Goal: Task Accomplishment & Management: Manage account settings

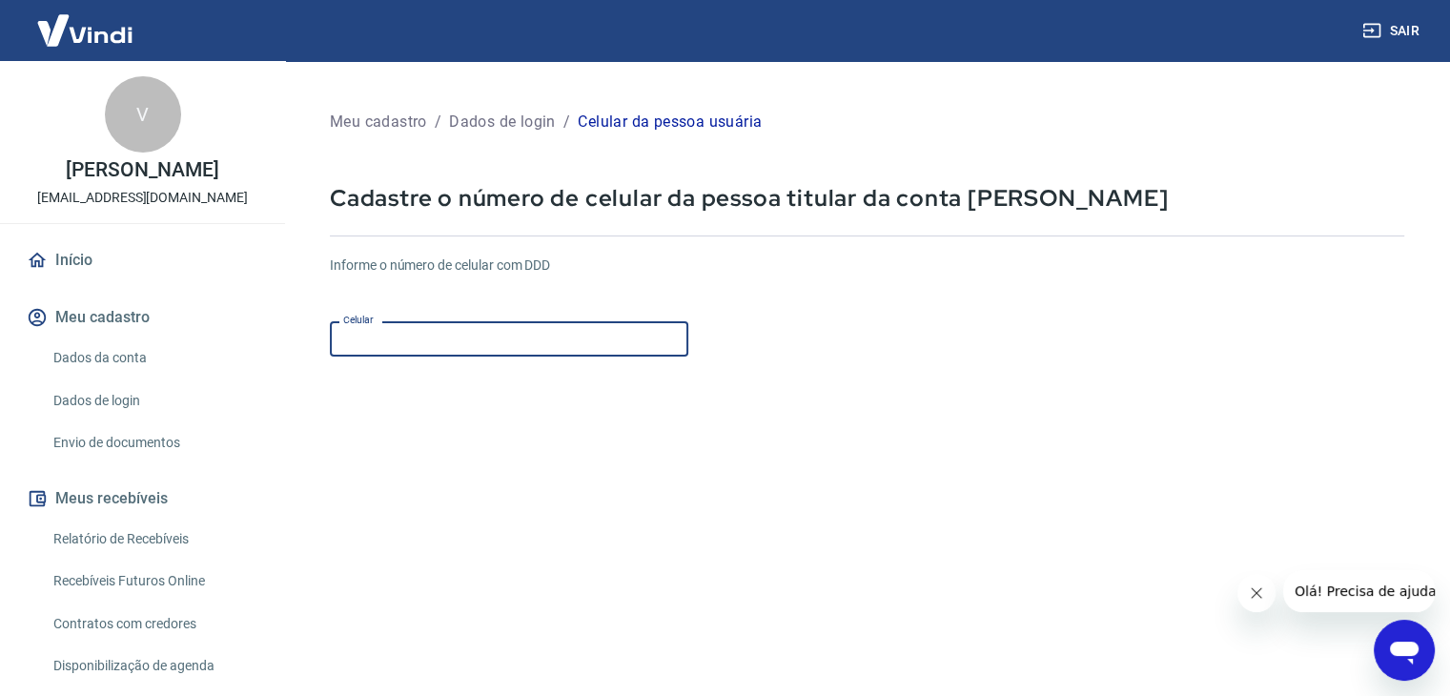
click at [448, 340] on input "Celular" at bounding box center [509, 338] width 359 height 35
type input "[PHONE_NUMBER]"
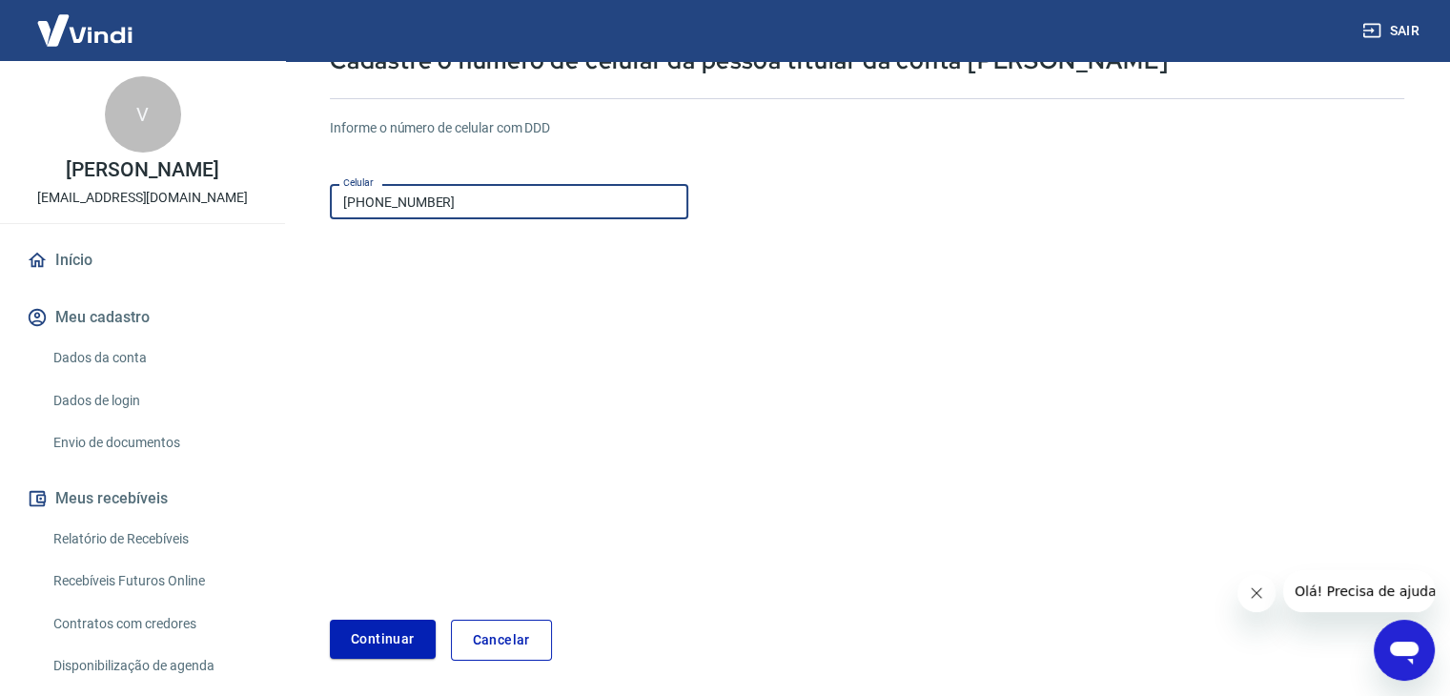
scroll to position [206, 0]
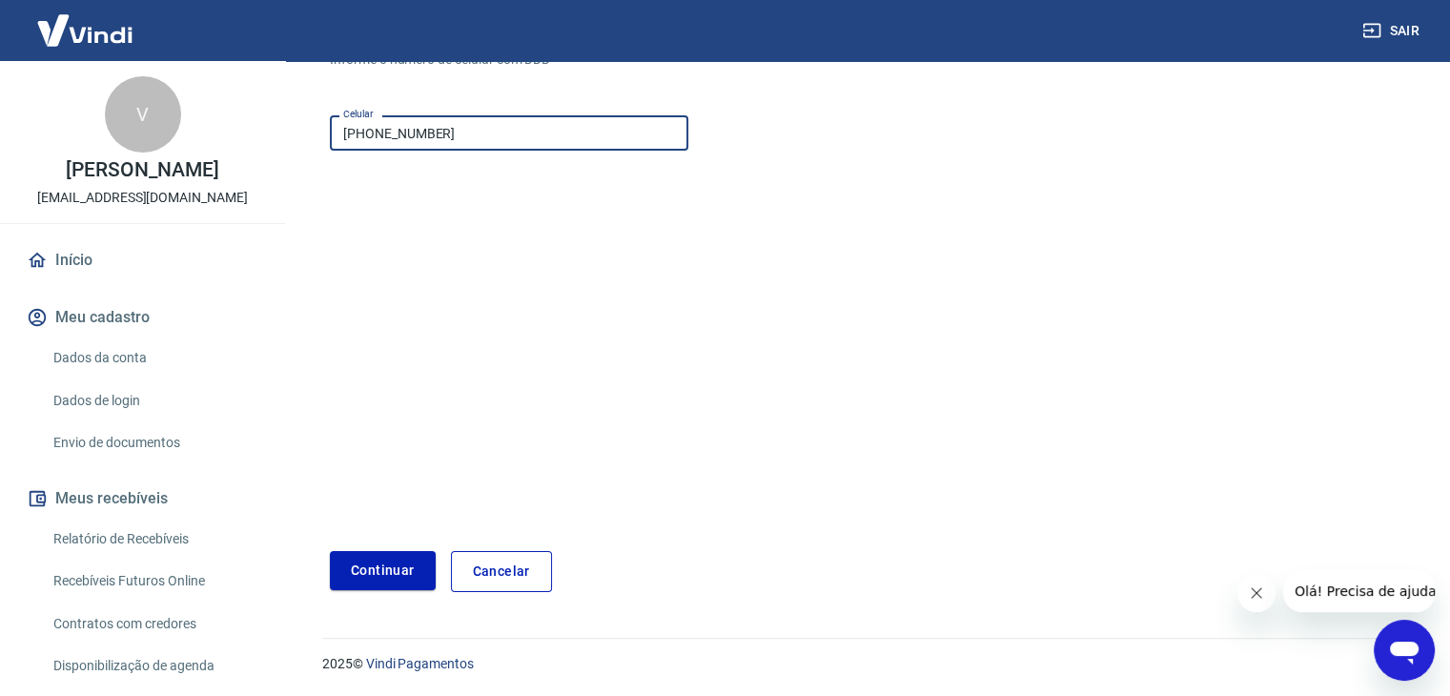
click at [410, 578] on button "Continuar" at bounding box center [383, 570] width 106 height 39
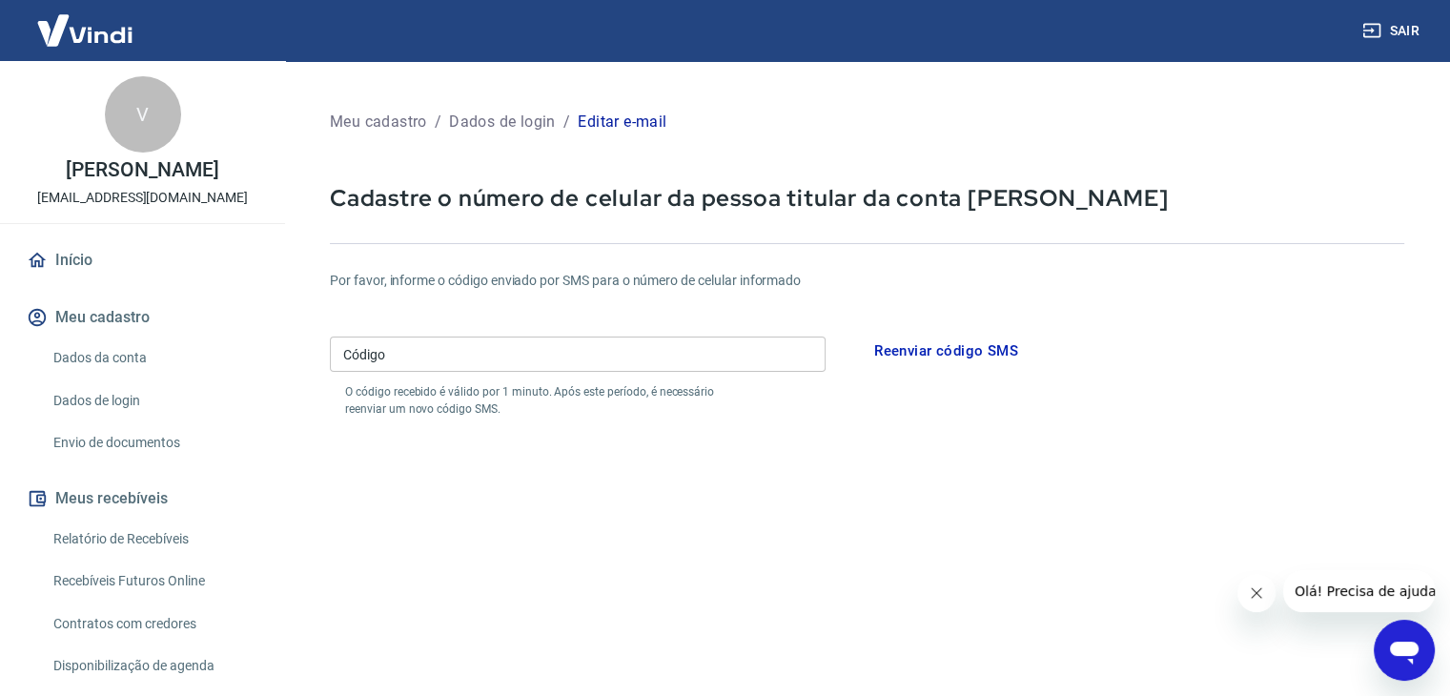
click at [112, 378] on link "Dados da conta" at bounding box center [154, 358] width 216 height 39
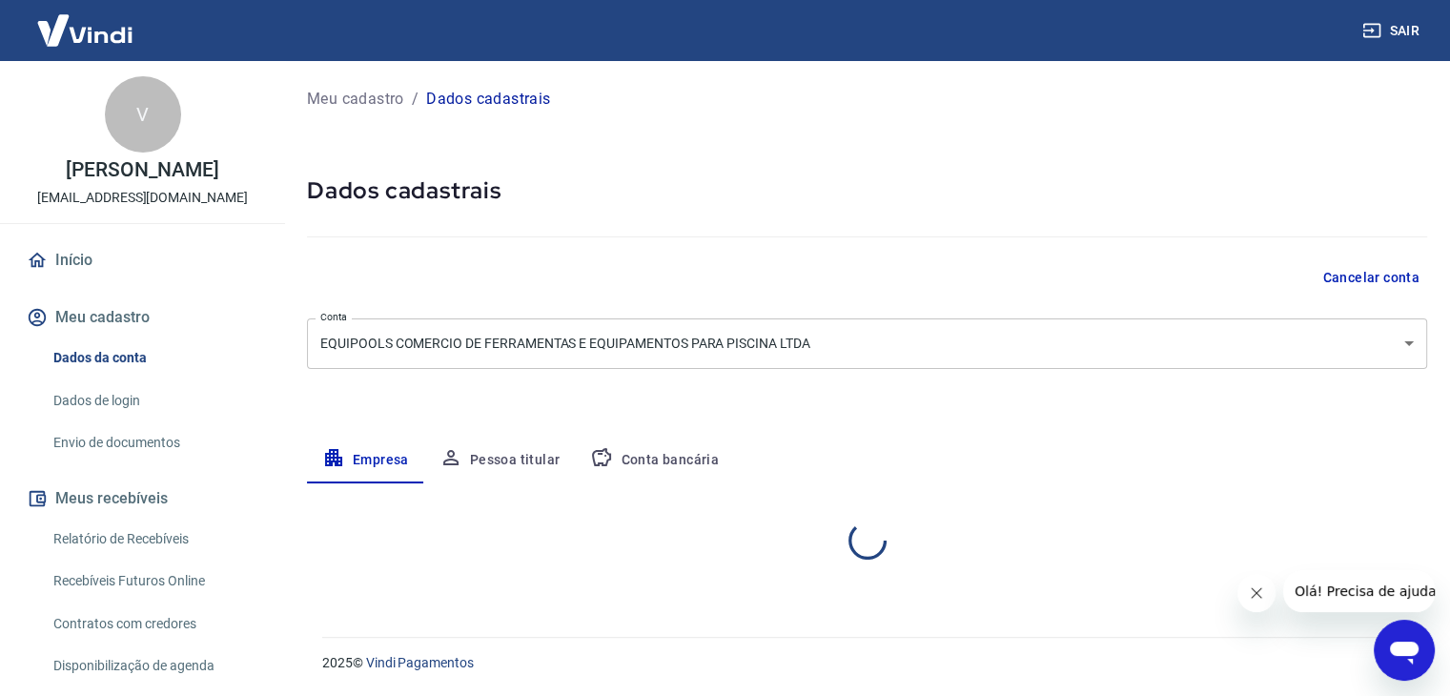
select select "SP"
select select "business"
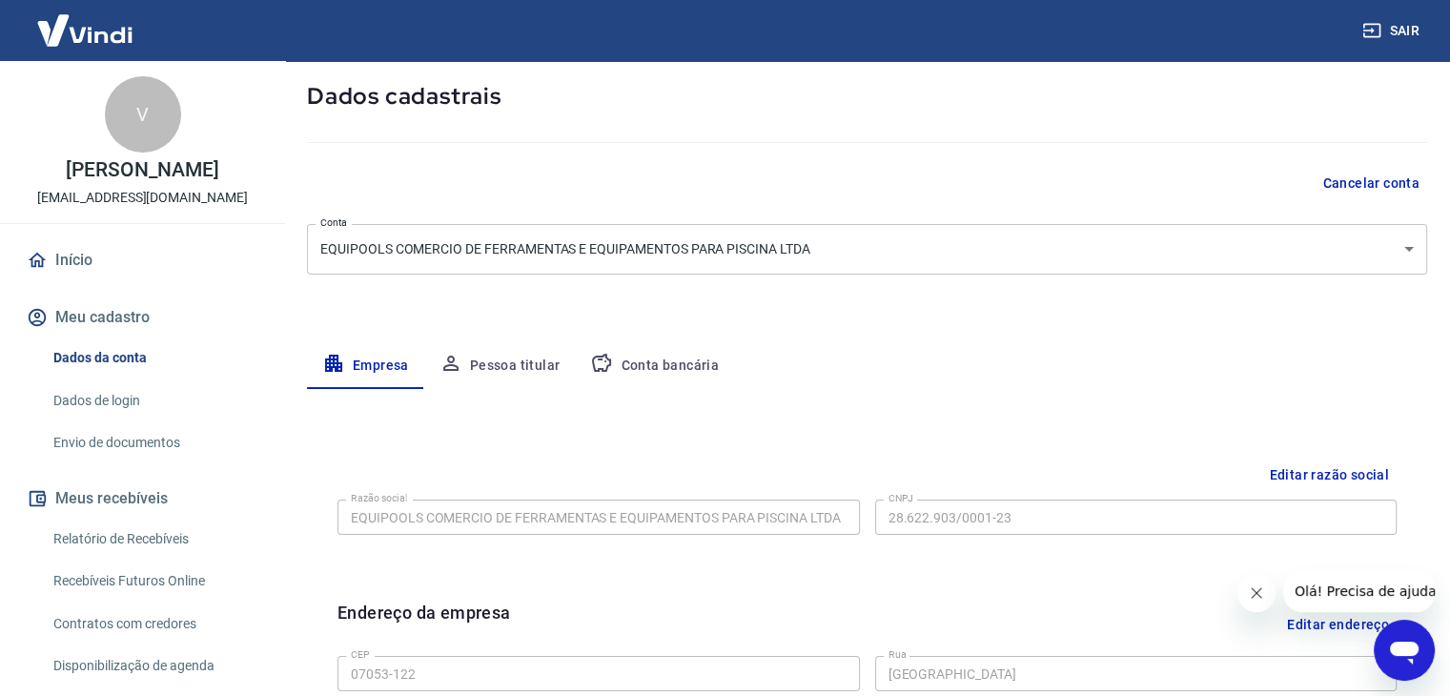
scroll to position [95, 0]
click at [492, 364] on button "Pessoa titular" at bounding box center [500, 365] width 152 height 46
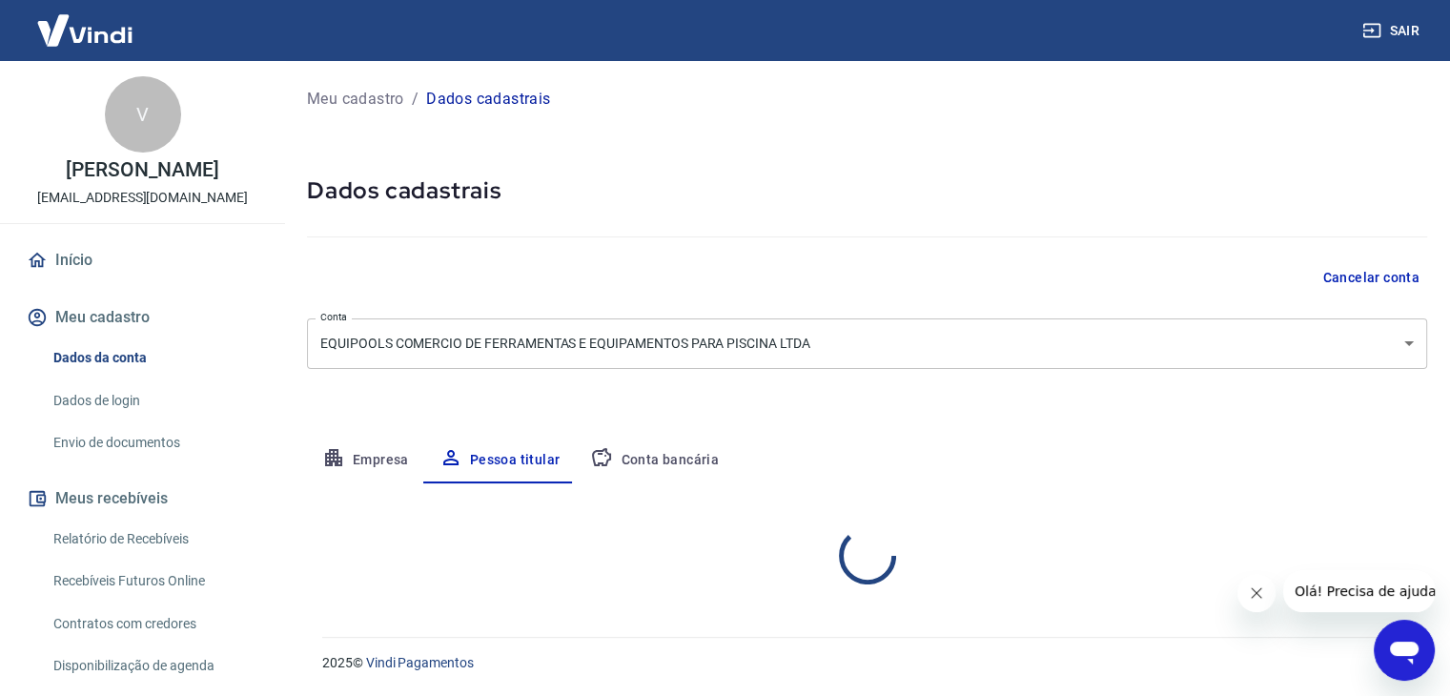
scroll to position [0, 0]
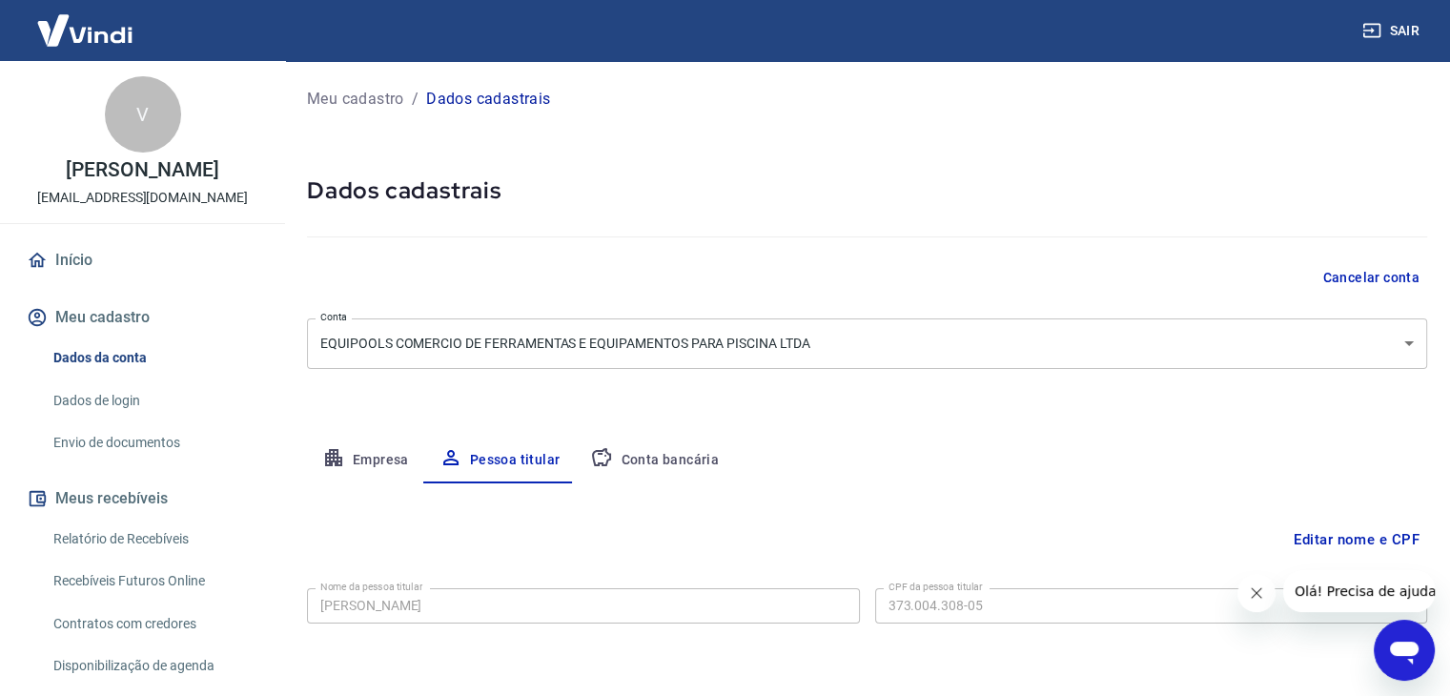
click at [401, 339] on body "Sair V [PERSON_NAME] [EMAIL_ADDRESS][DOMAIN_NAME] Início Meu cadastro Dados da …" at bounding box center [725, 348] width 1450 height 696
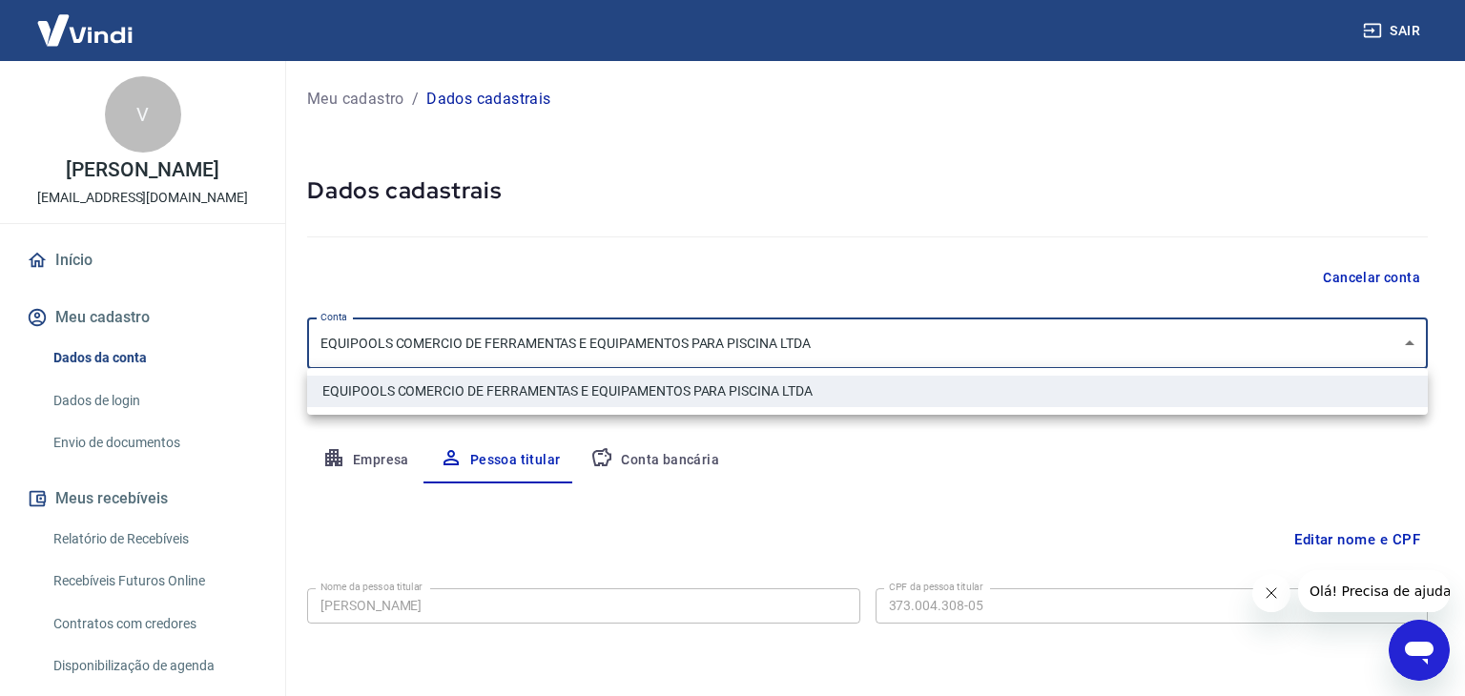
click at [440, 269] on div at bounding box center [732, 348] width 1465 height 696
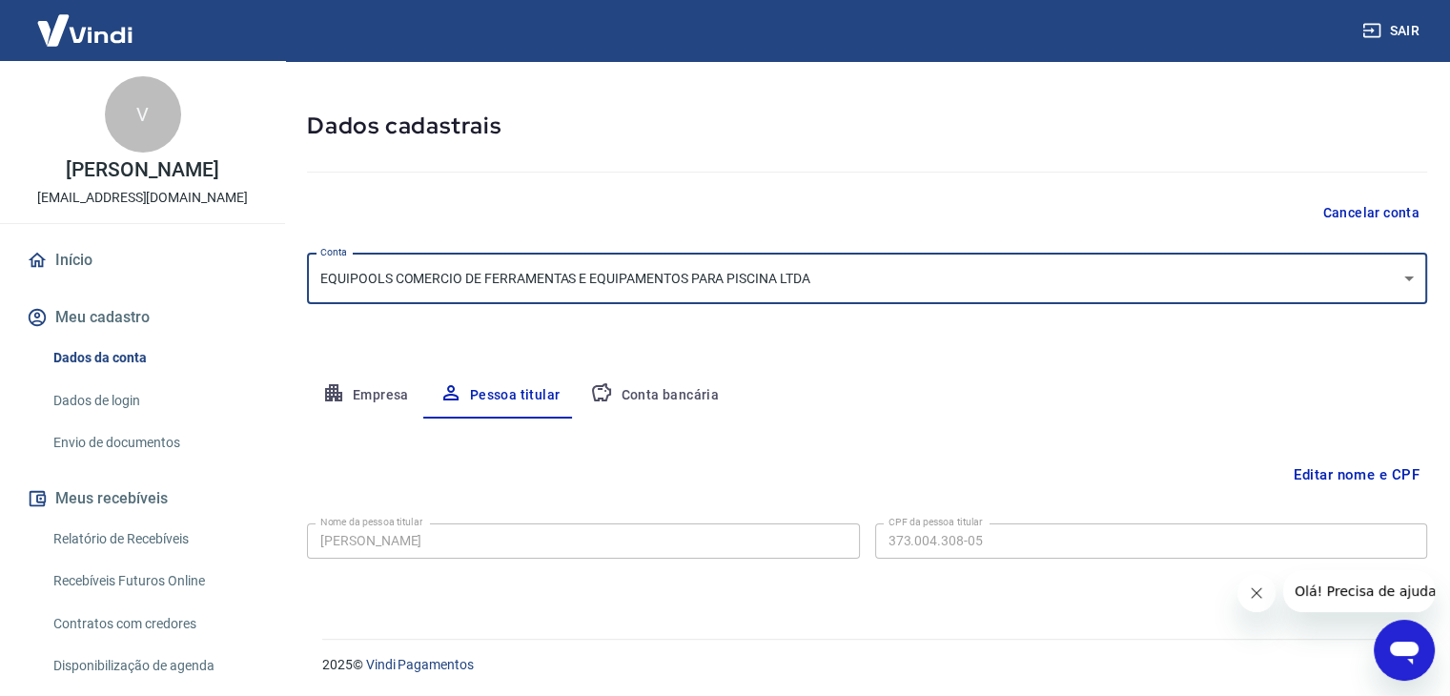
scroll to position [66, 0]
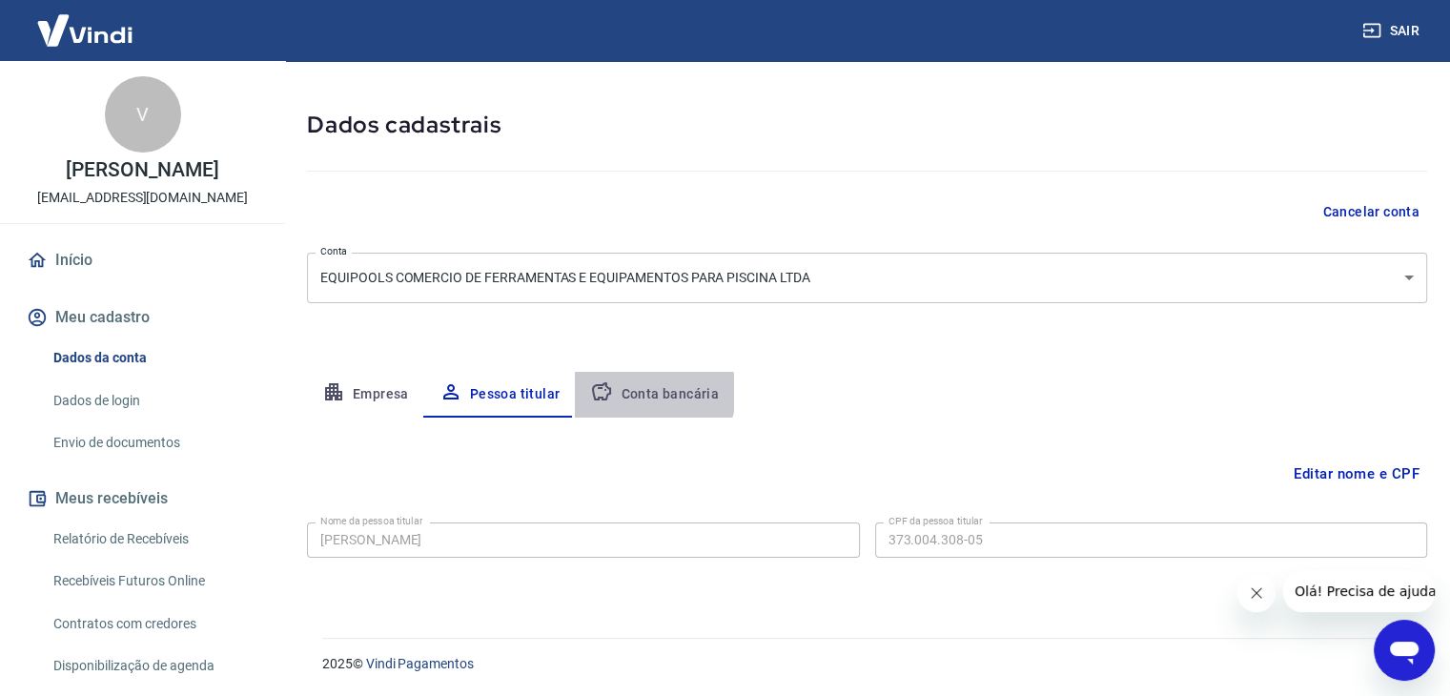
click at [645, 392] on button "Conta bancária" at bounding box center [654, 395] width 159 height 46
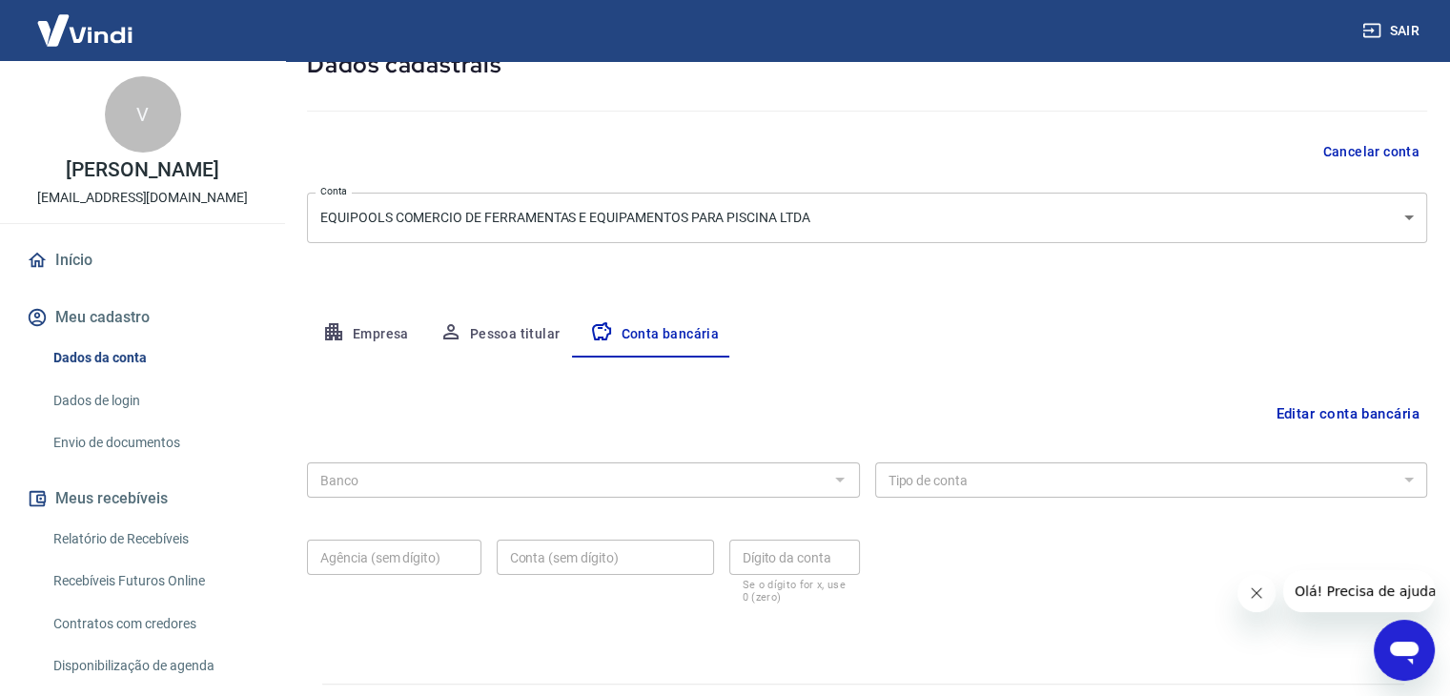
scroll to position [172, 0]
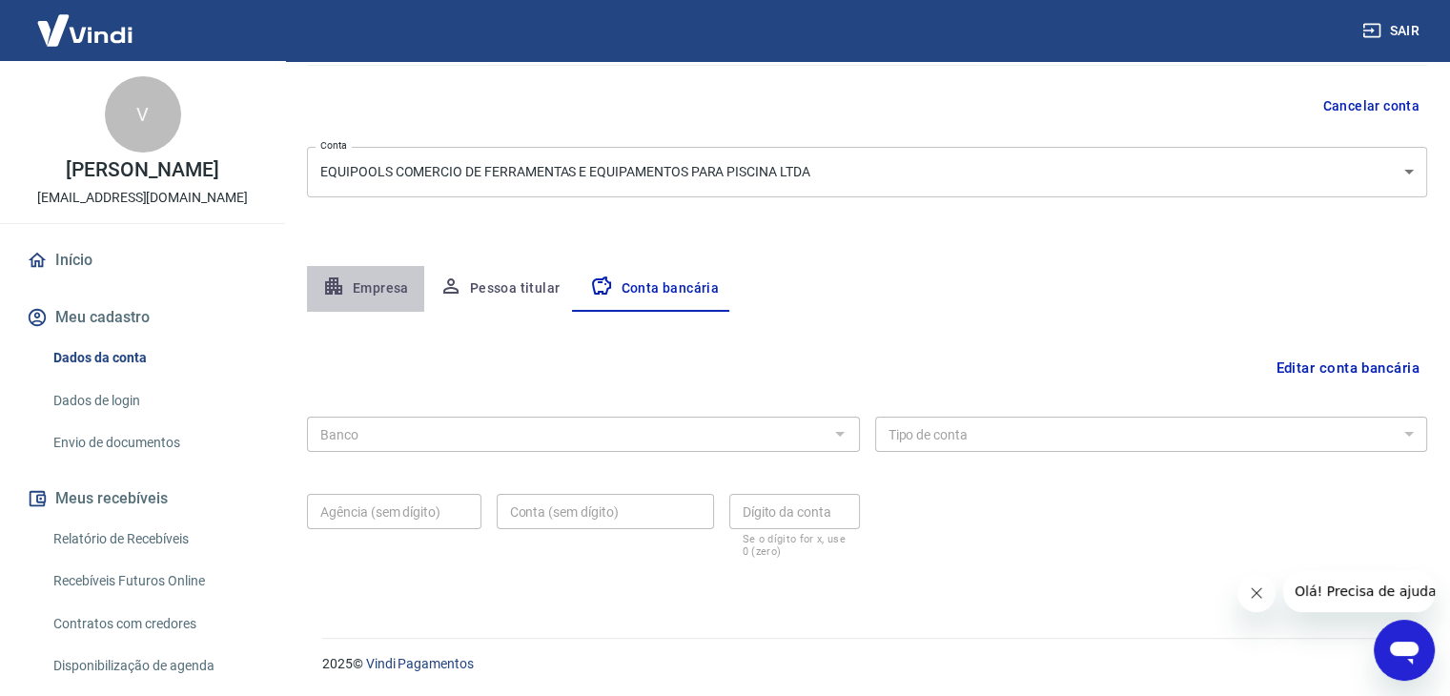
click at [378, 289] on button "Empresa" at bounding box center [365, 289] width 117 height 46
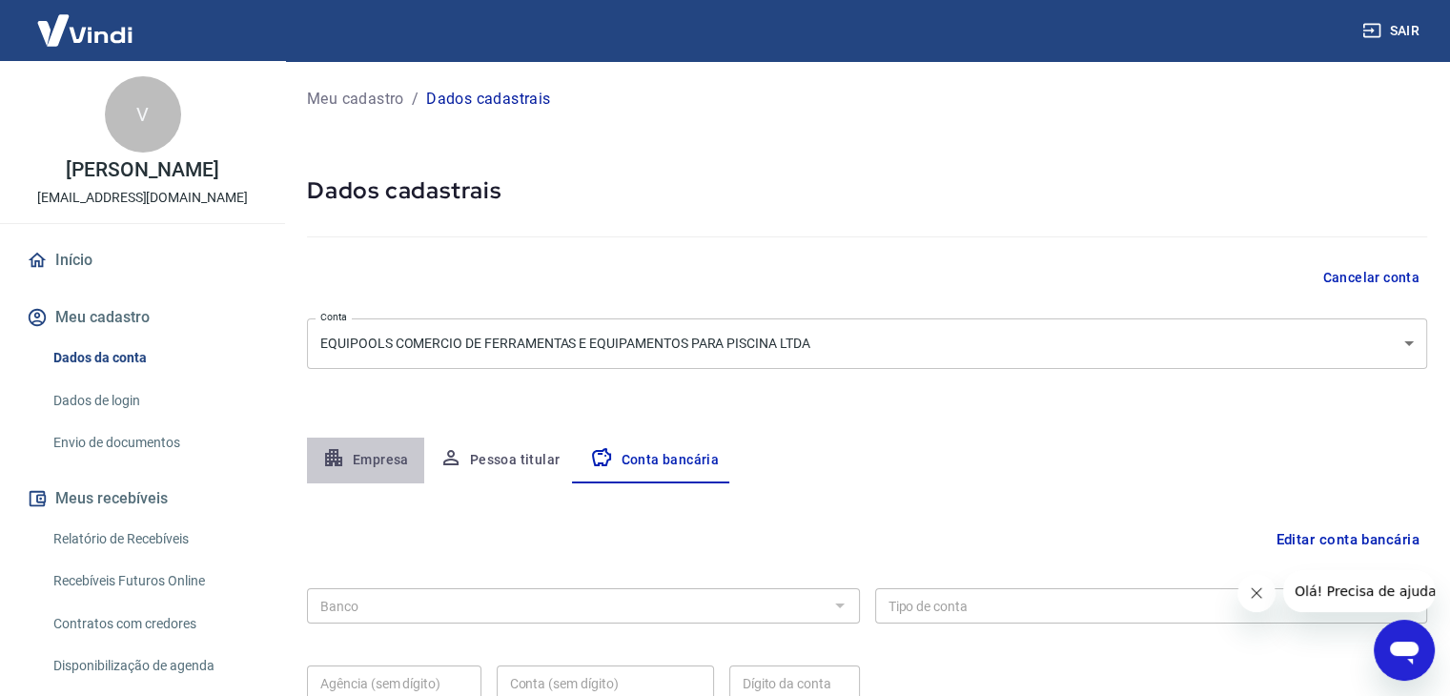
select select "SP"
select select "business"
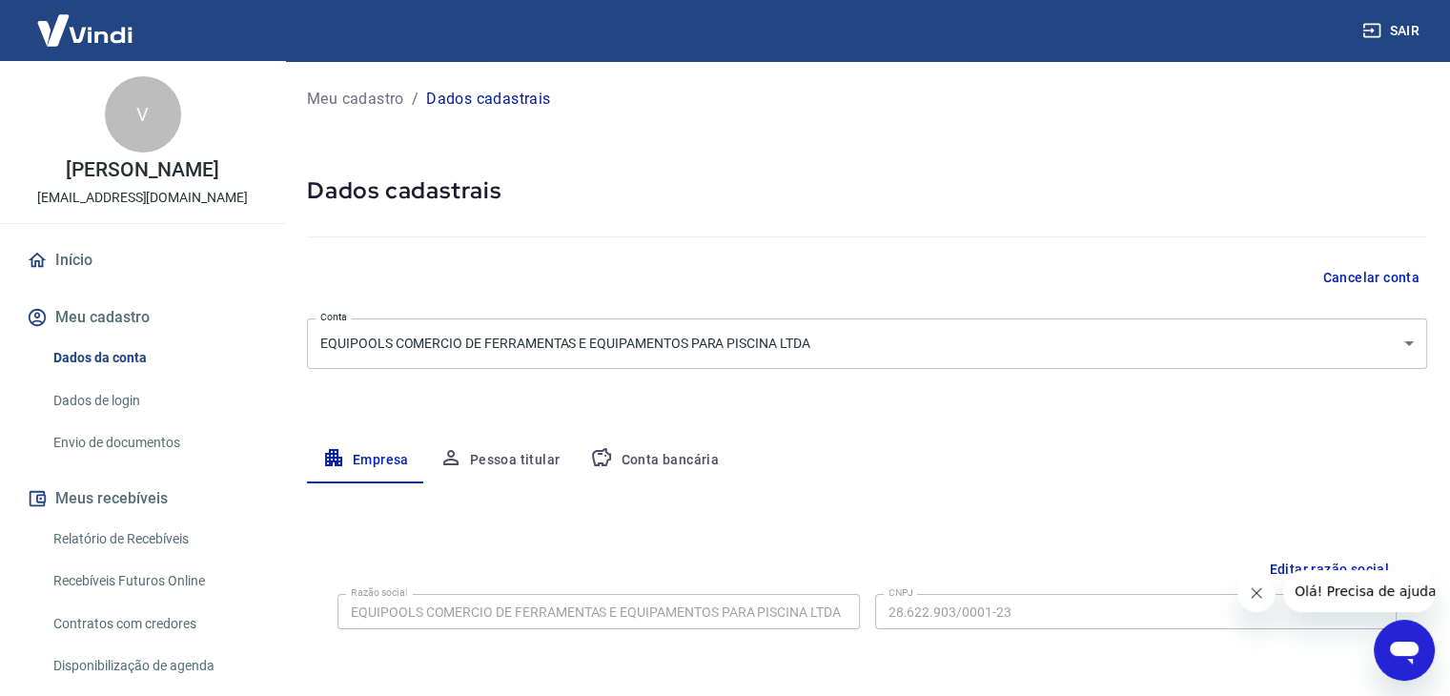
click at [465, 449] on button "Pessoa titular" at bounding box center [500, 461] width 152 height 46
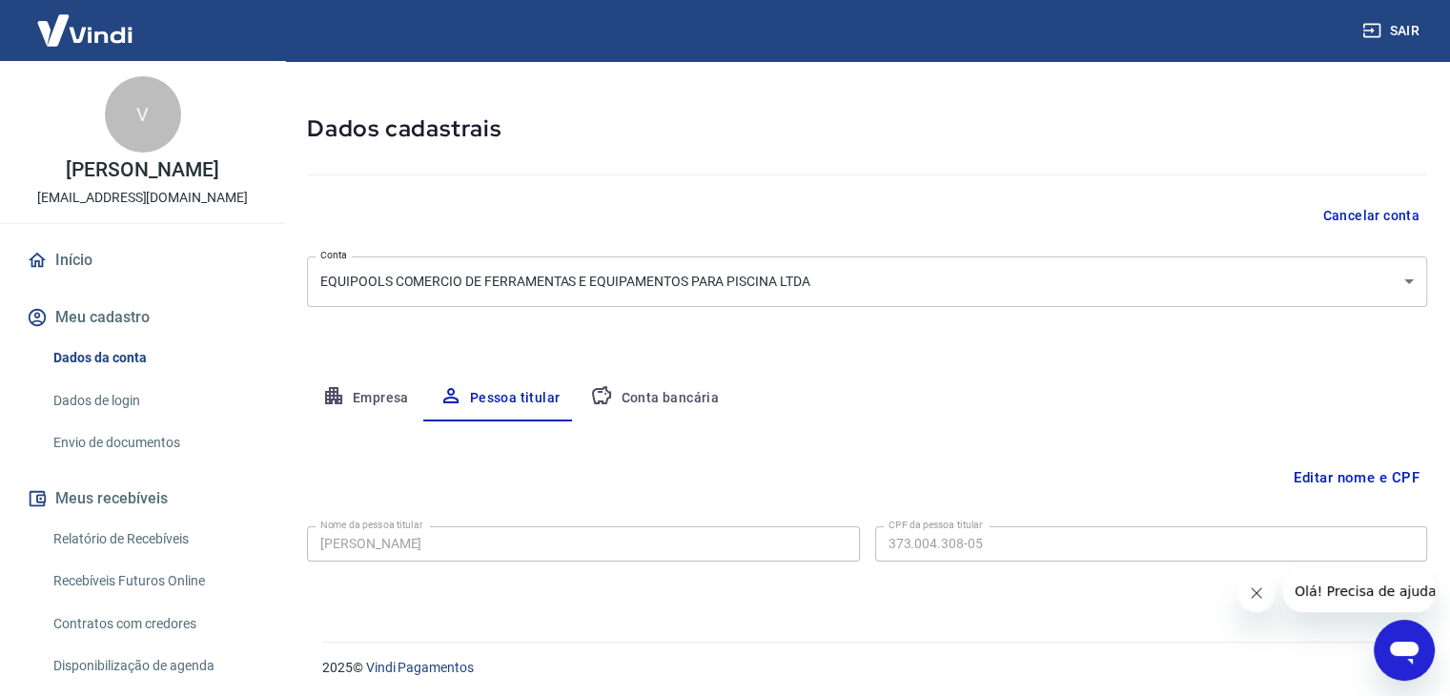
scroll to position [66, 0]
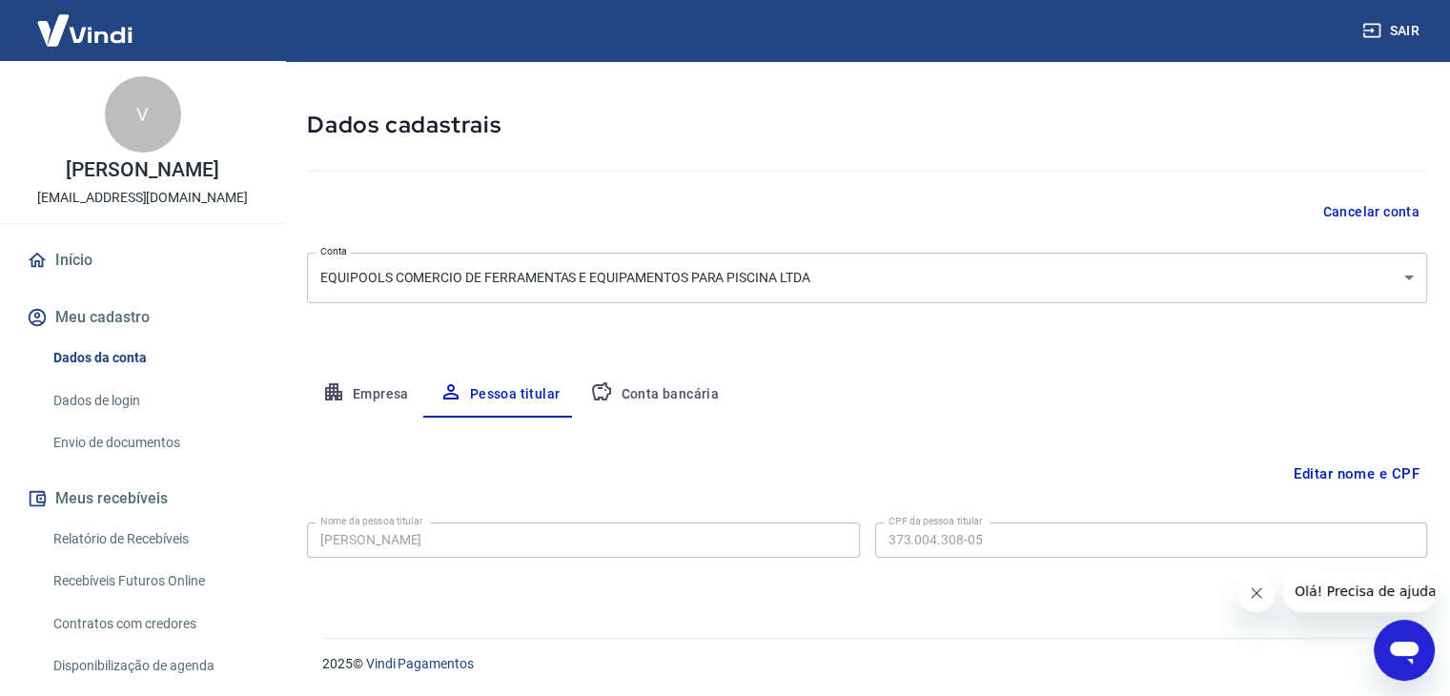
click at [1350, 478] on button "Editar nome e CPF" at bounding box center [1356, 474] width 141 height 36
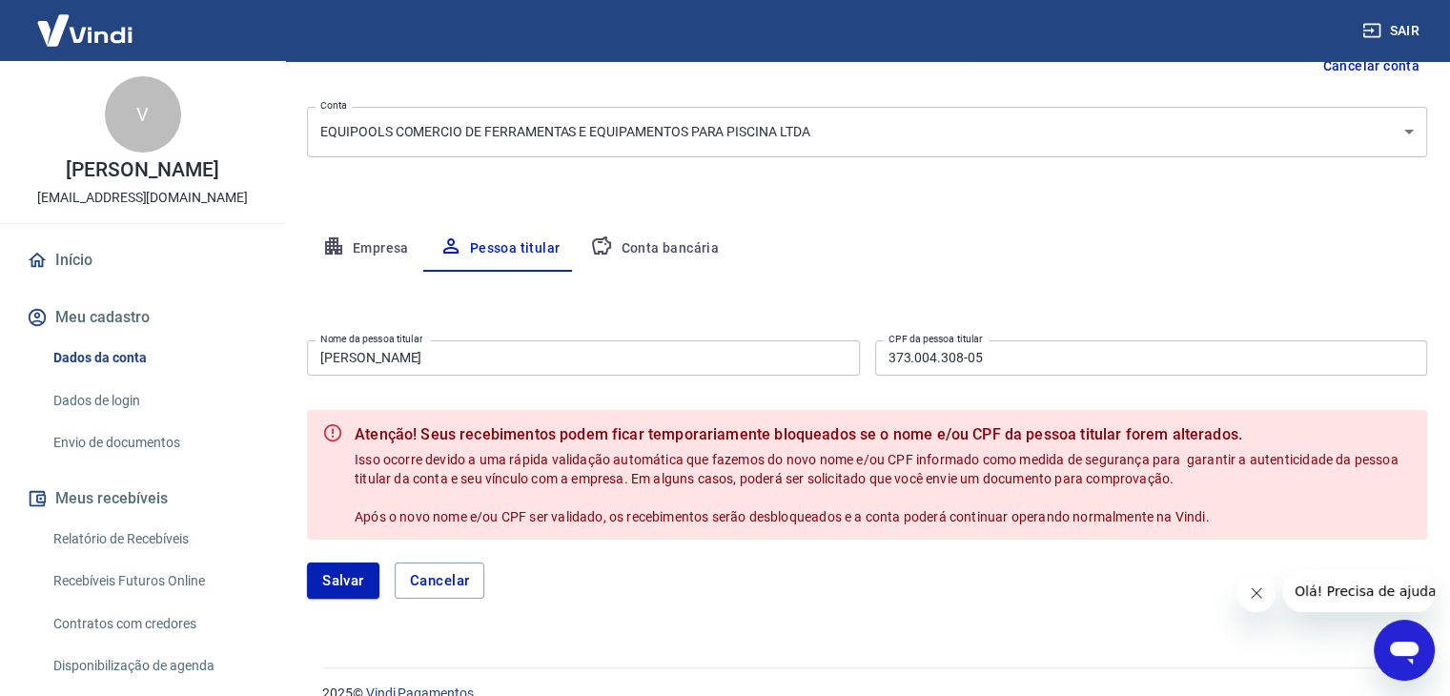
scroll to position [225, 0]
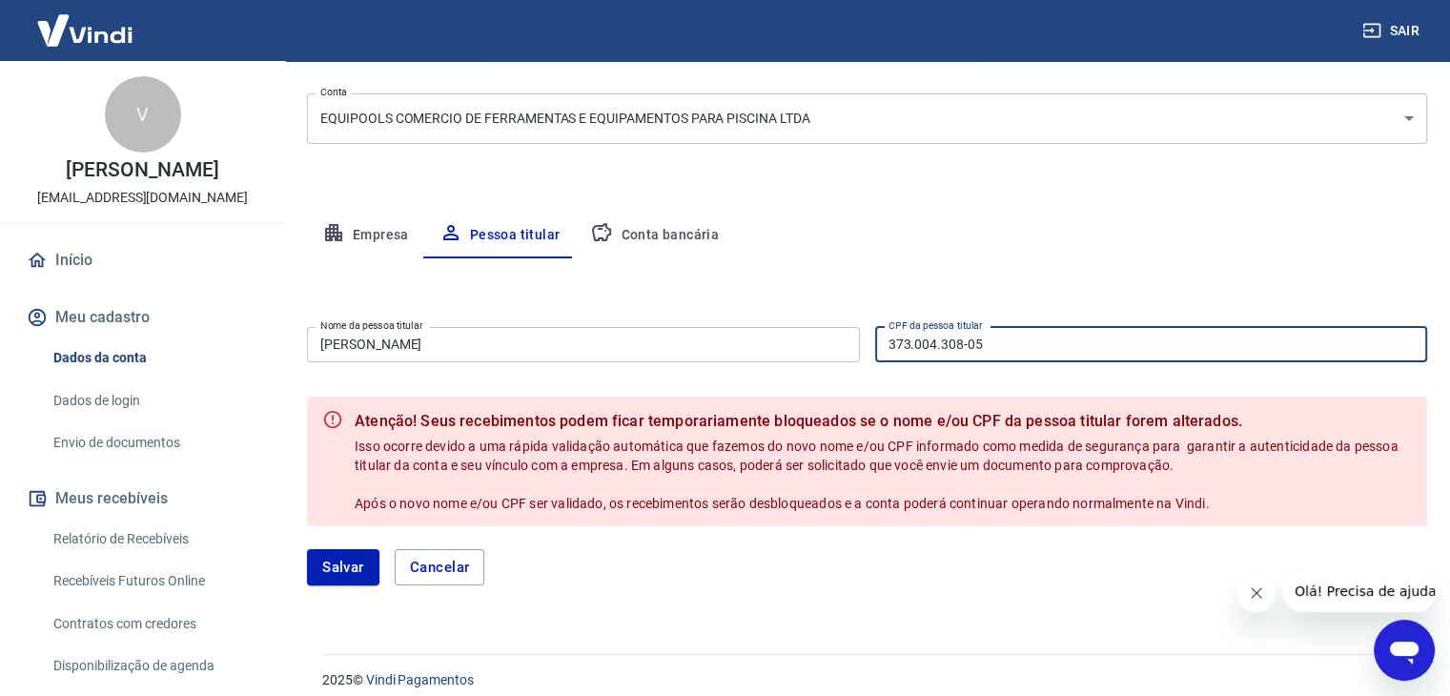
drag, startPoint x: 1017, startPoint y: 346, endPoint x: 493, endPoint y: 345, distance: 523.5
click at [493, 345] on div "Nome da pessoa titular [PERSON_NAME] Nome da pessoa titular CPF da pessoa titul…" at bounding box center [867, 342] width 1121 height 47
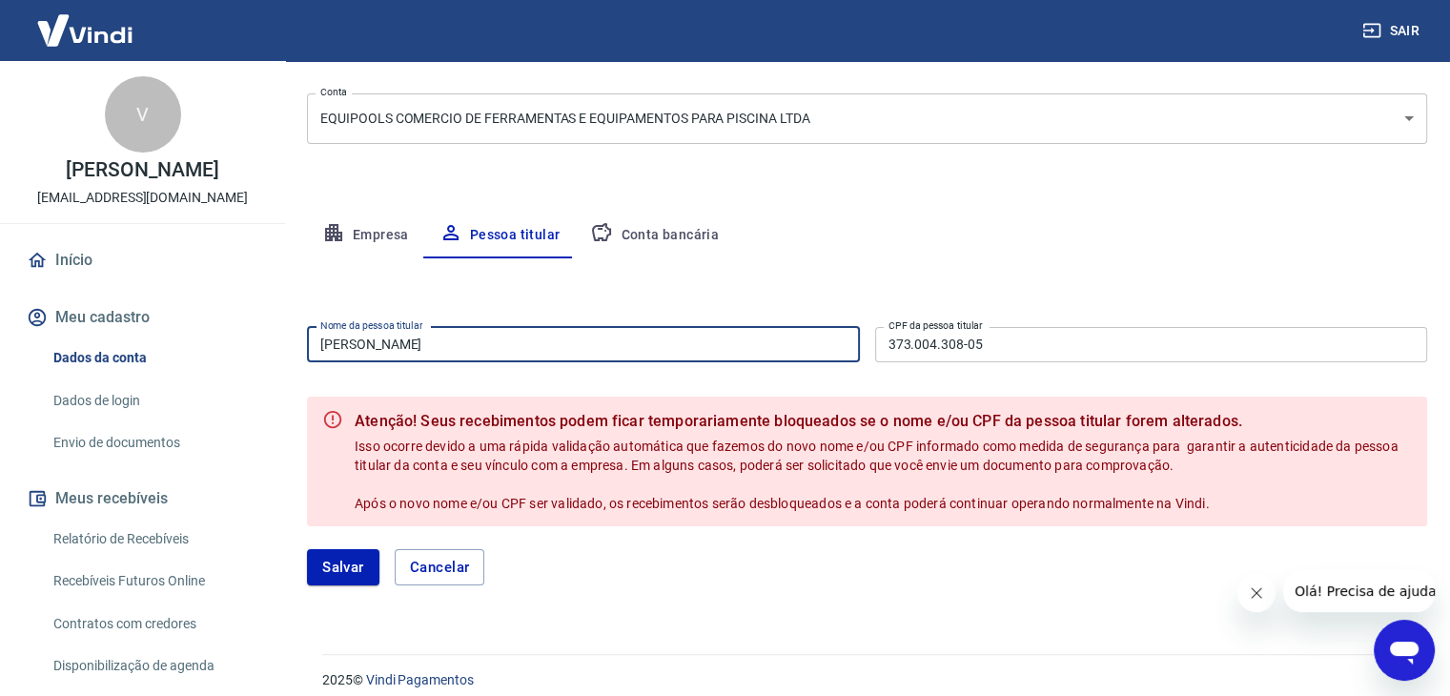
drag, startPoint x: 537, startPoint y: 333, endPoint x: 98, endPoint y: 337, distance: 438.7
click at [98, 337] on div "Sair V [PERSON_NAME] [EMAIL_ADDRESS][DOMAIN_NAME] Início Meu cadastro Dados da …" at bounding box center [725, 123] width 1450 height 696
type input "[PERSON_NAME]"
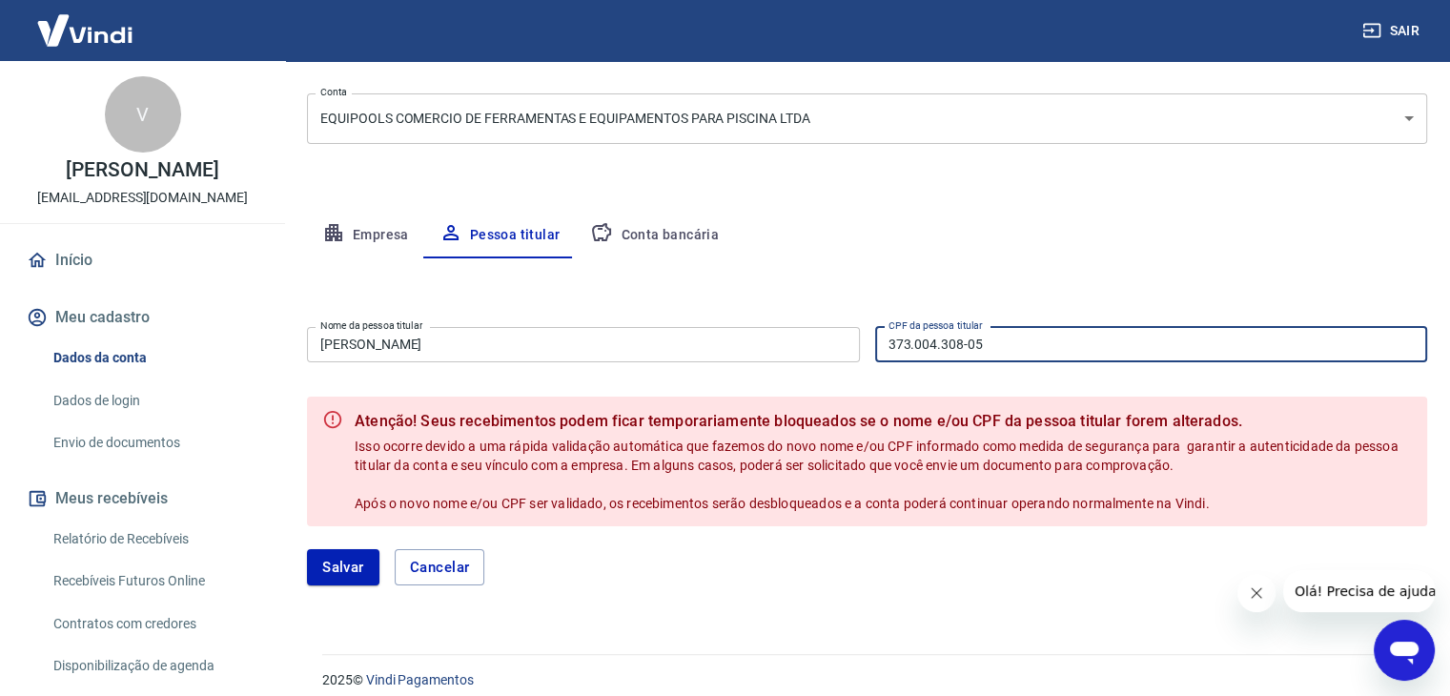
drag, startPoint x: 1076, startPoint y: 350, endPoint x: 366, endPoint y: 344, distance: 709.5
click at [366, 344] on div "Nome da pessoa titular TAIS [PERSON_NAME] Nome da pessoa titular CPF da pessoa …" at bounding box center [867, 342] width 1121 height 47
type input "443.799.088-95"
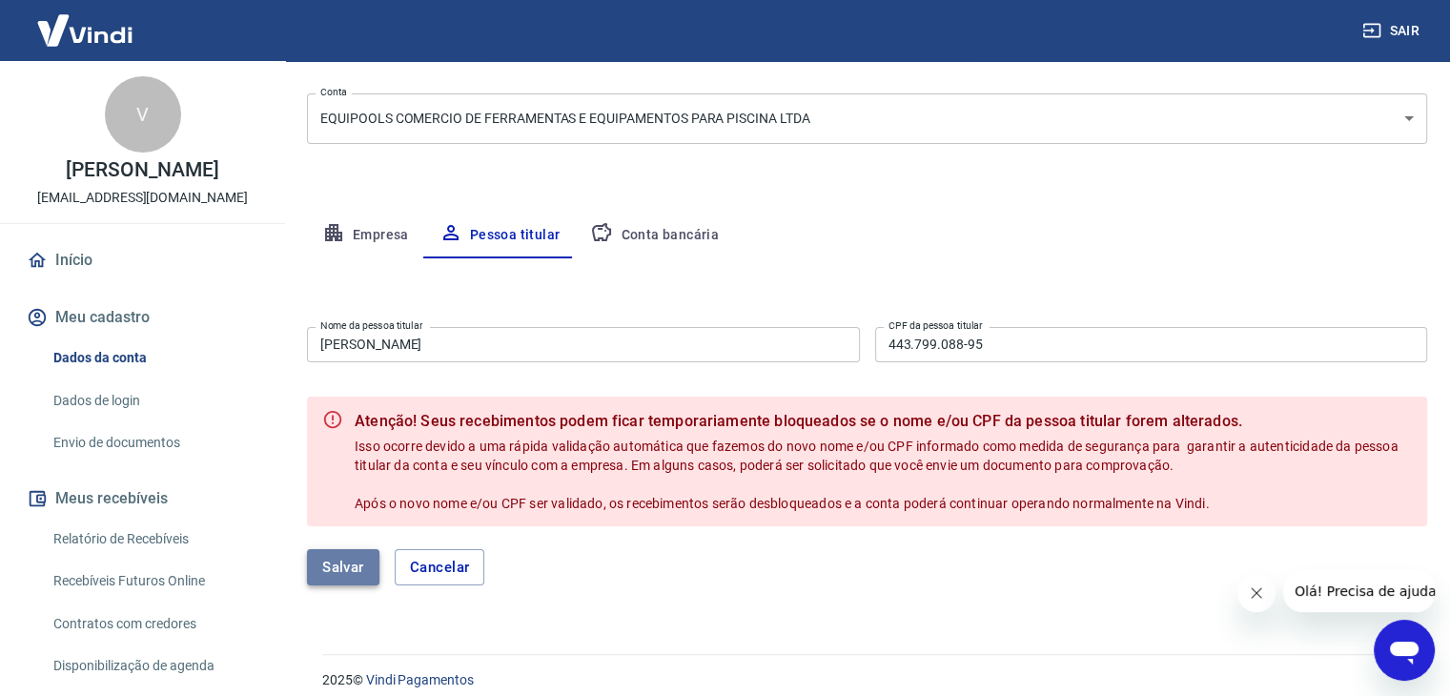
click at [343, 578] on button "Salvar" at bounding box center [343, 567] width 72 height 36
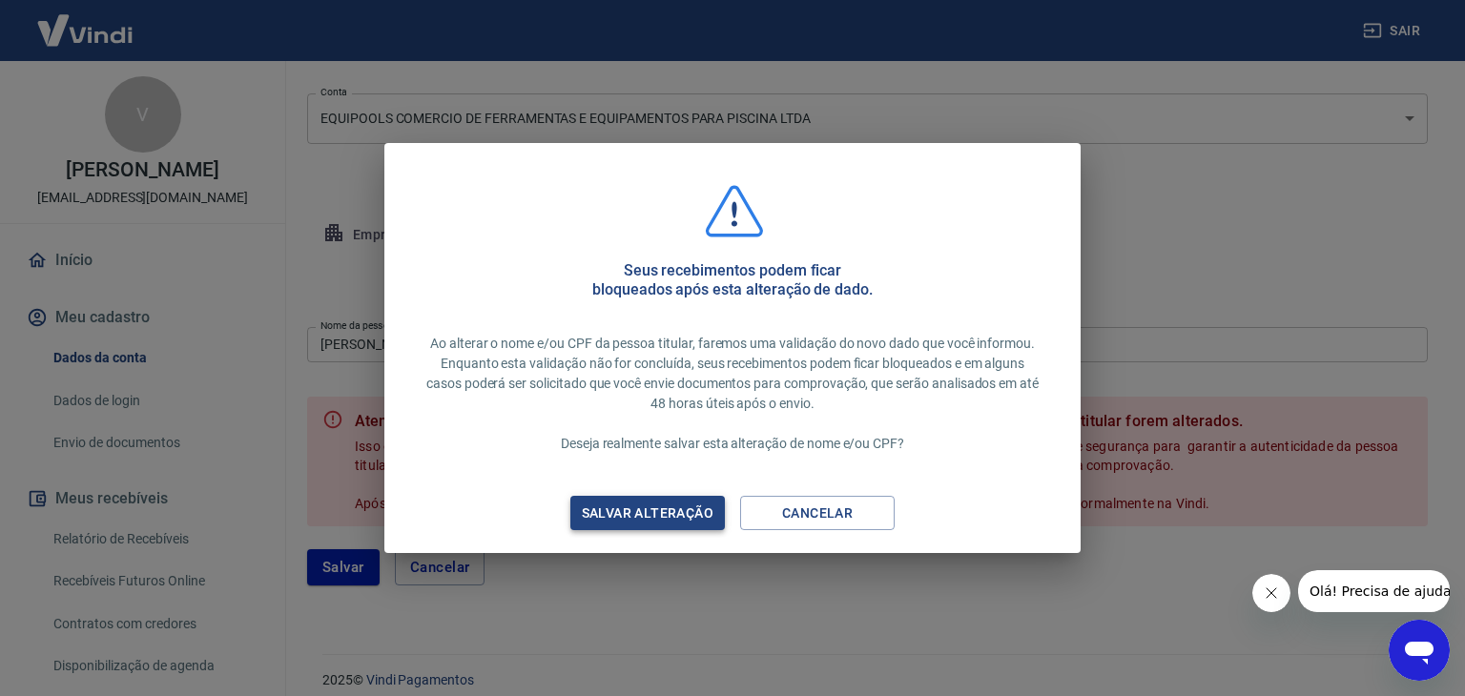
click at [649, 516] on div "Salvar alteração" at bounding box center [647, 514] width 177 height 24
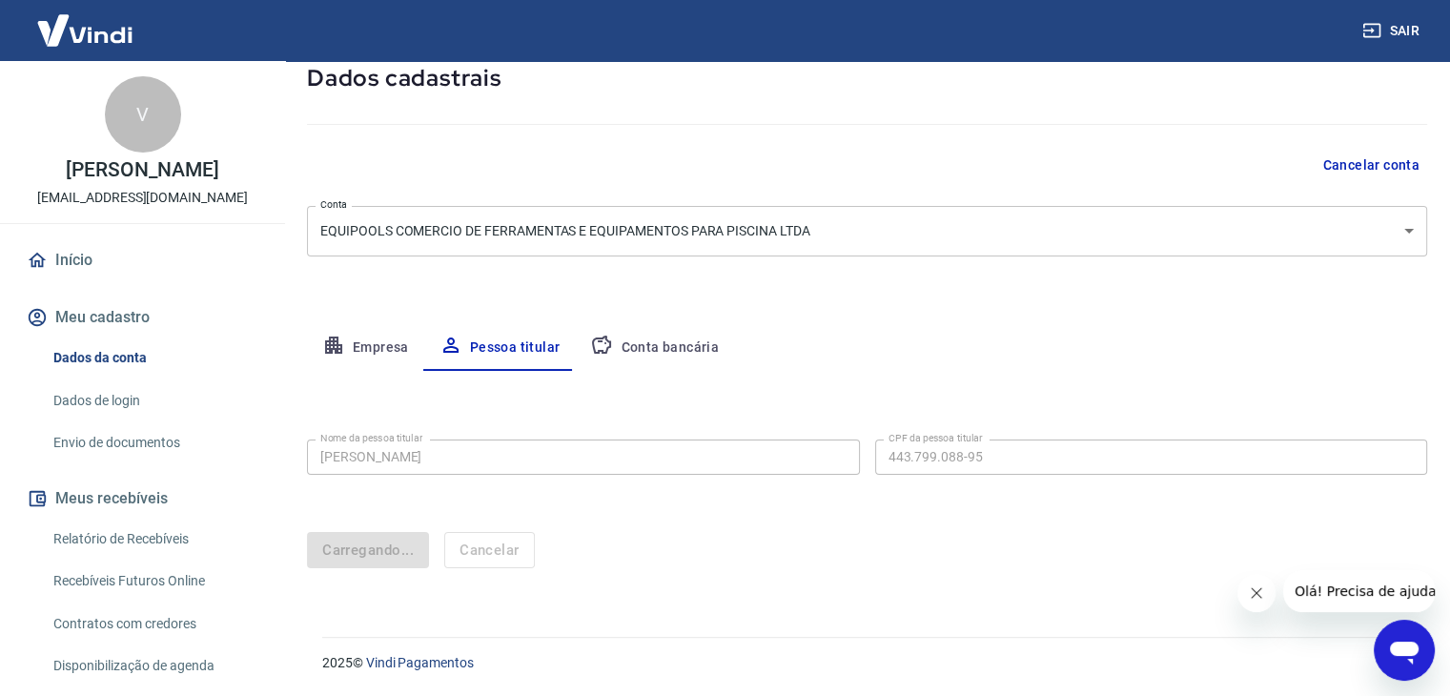
scroll to position [112, 0]
click at [671, 360] on body "Sair V [PERSON_NAME] [EMAIL_ADDRESS][DOMAIN_NAME] Início Meu cadastro Dados da …" at bounding box center [725, 236] width 1450 height 696
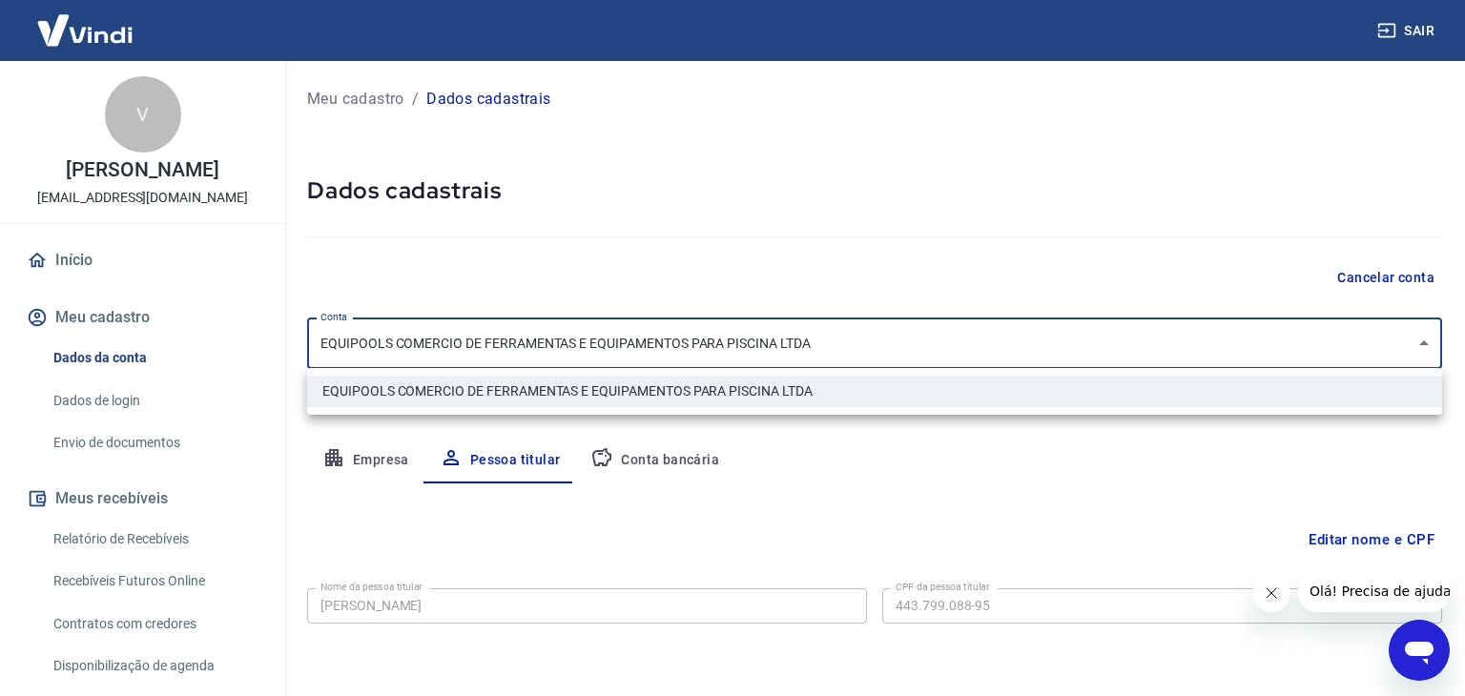
click at [778, 236] on div at bounding box center [732, 348] width 1465 height 696
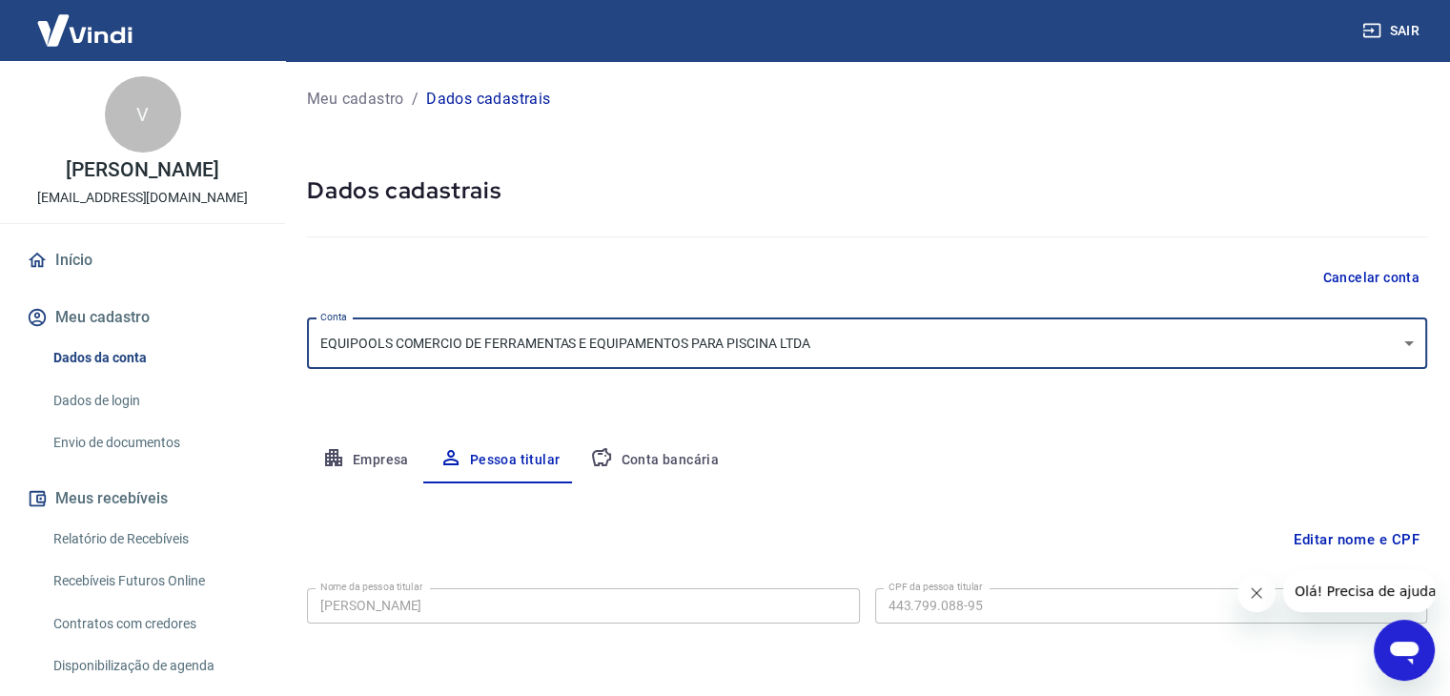
click at [674, 458] on button "Conta bancária" at bounding box center [654, 461] width 159 height 46
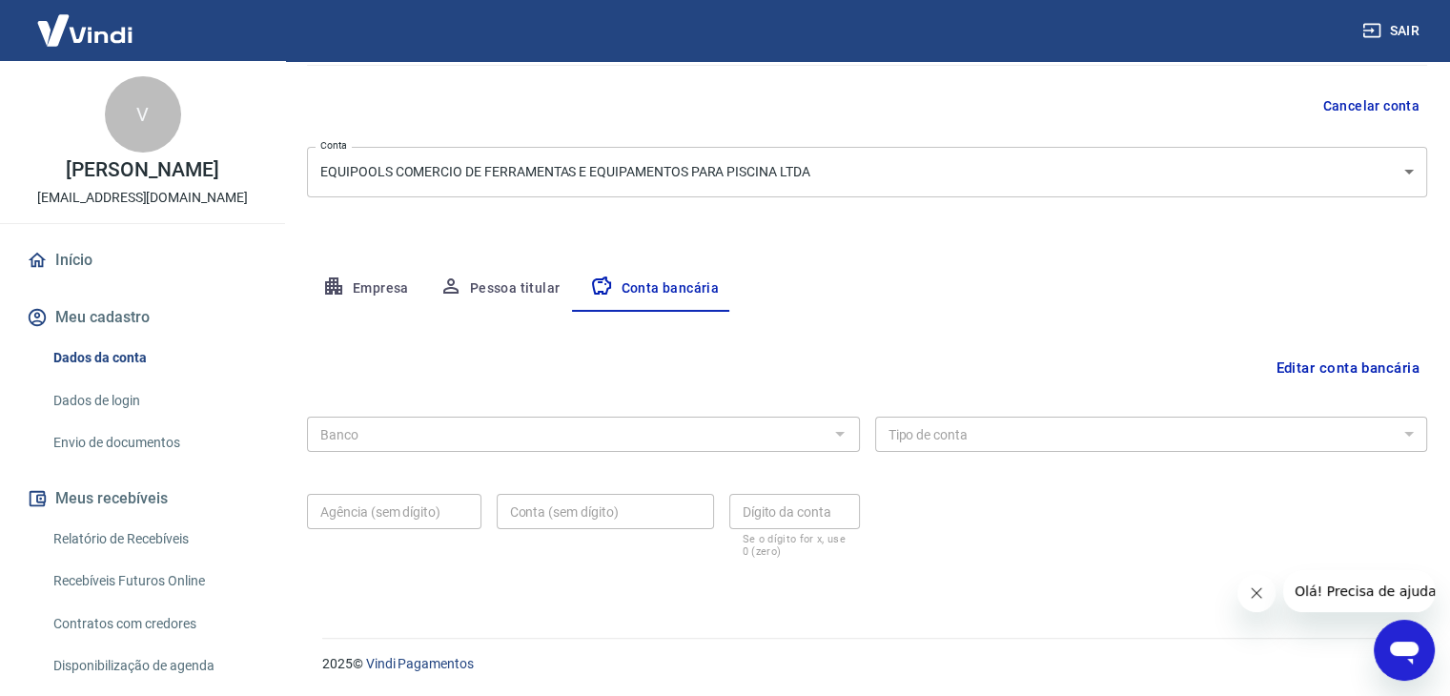
scroll to position [172, 0]
click at [1278, 369] on button "Editar conta bancária" at bounding box center [1347, 368] width 159 height 36
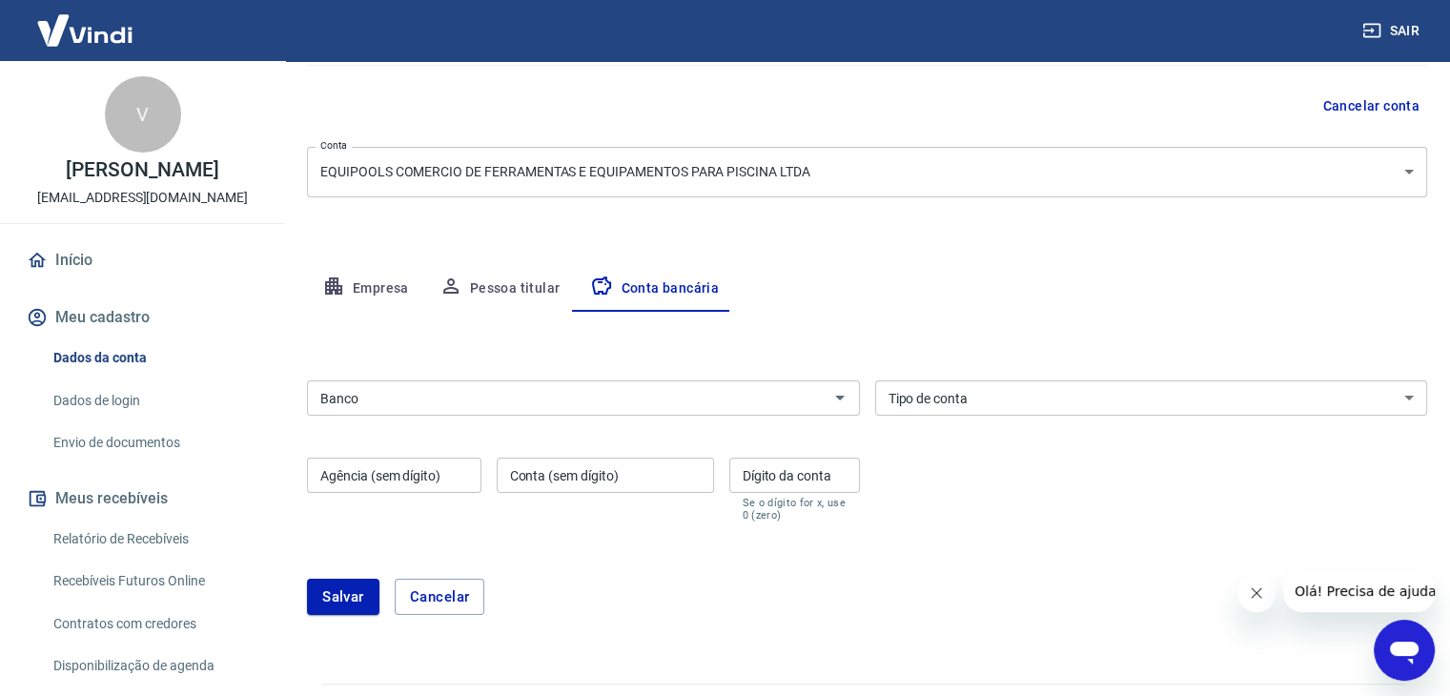
click at [825, 399] on div "Banco" at bounding box center [583, 397] width 553 height 35
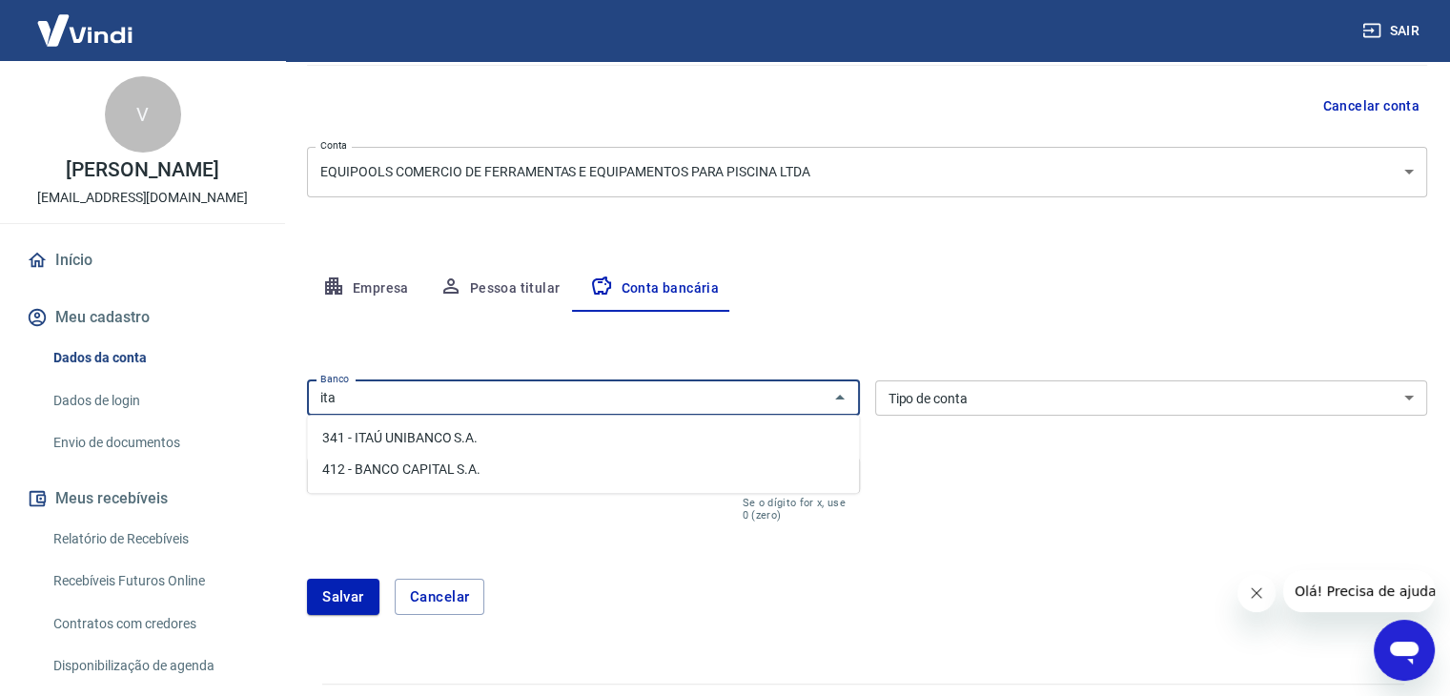
click at [583, 441] on li "341 - ITAÚ UNIBANCO S.A." at bounding box center [583, 437] width 552 height 31
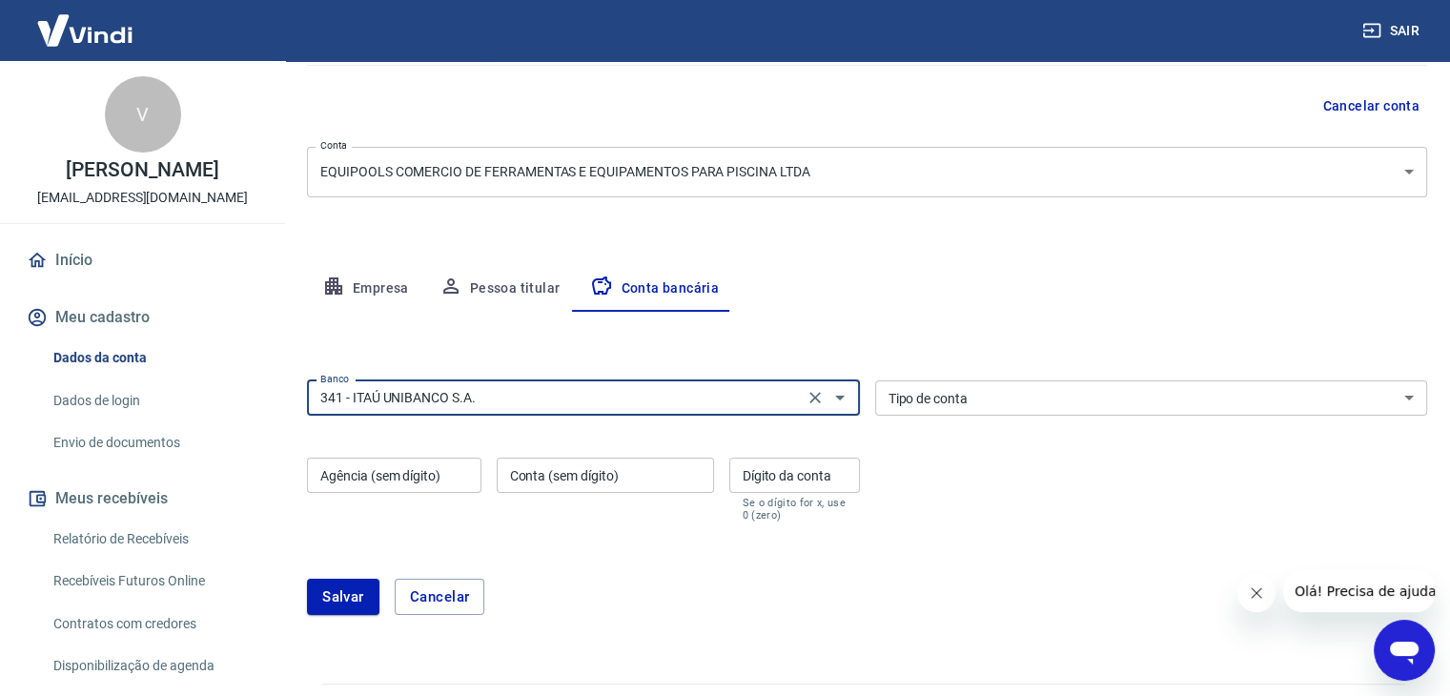
type input "341 - ITAÚ UNIBANCO S.A."
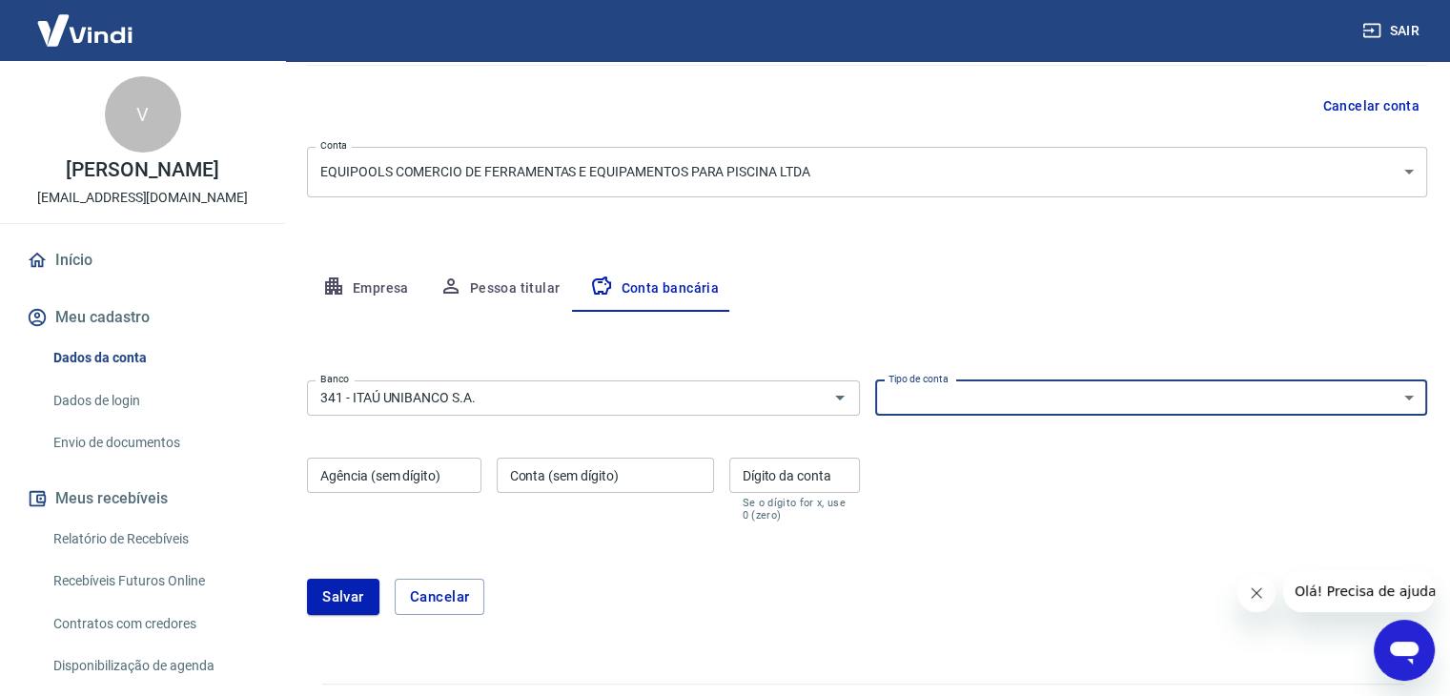
click at [956, 392] on select "Conta Corrente Conta Poupança" at bounding box center [1151, 397] width 553 height 35
select select "1"
click at [875, 380] on select "Conta Corrente Conta Poupança" at bounding box center [1151, 397] width 553 height 35
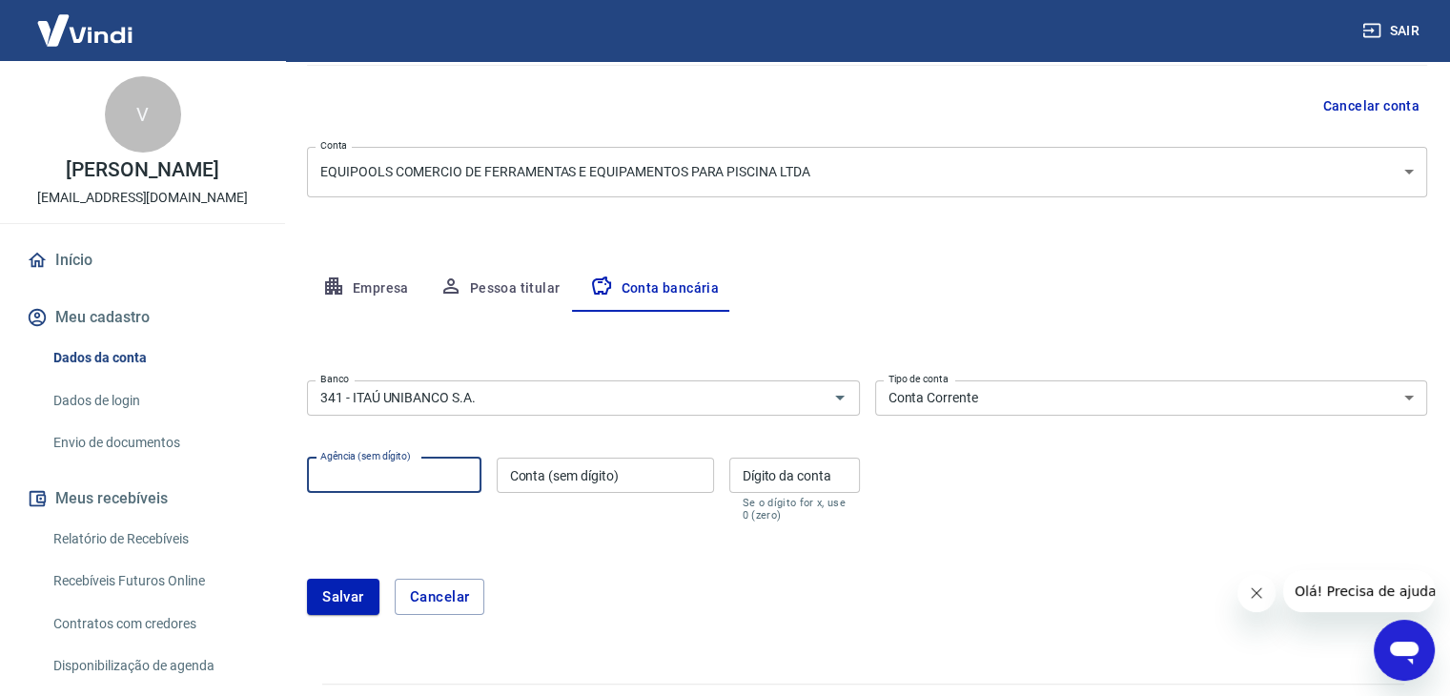
click at [408, 482] on input "Agência (sem dígito)" at bounding box center [394, 475] width 175 height 35
type input "0617"
click at [542, 478] on input "Conta (sem dígito)" at bounding box center [605, 475] width 217 height 35
type input "13220"
click at [767, 478] on input "Dígito da conta" at bounding box center [795, 475] width 131 height 35
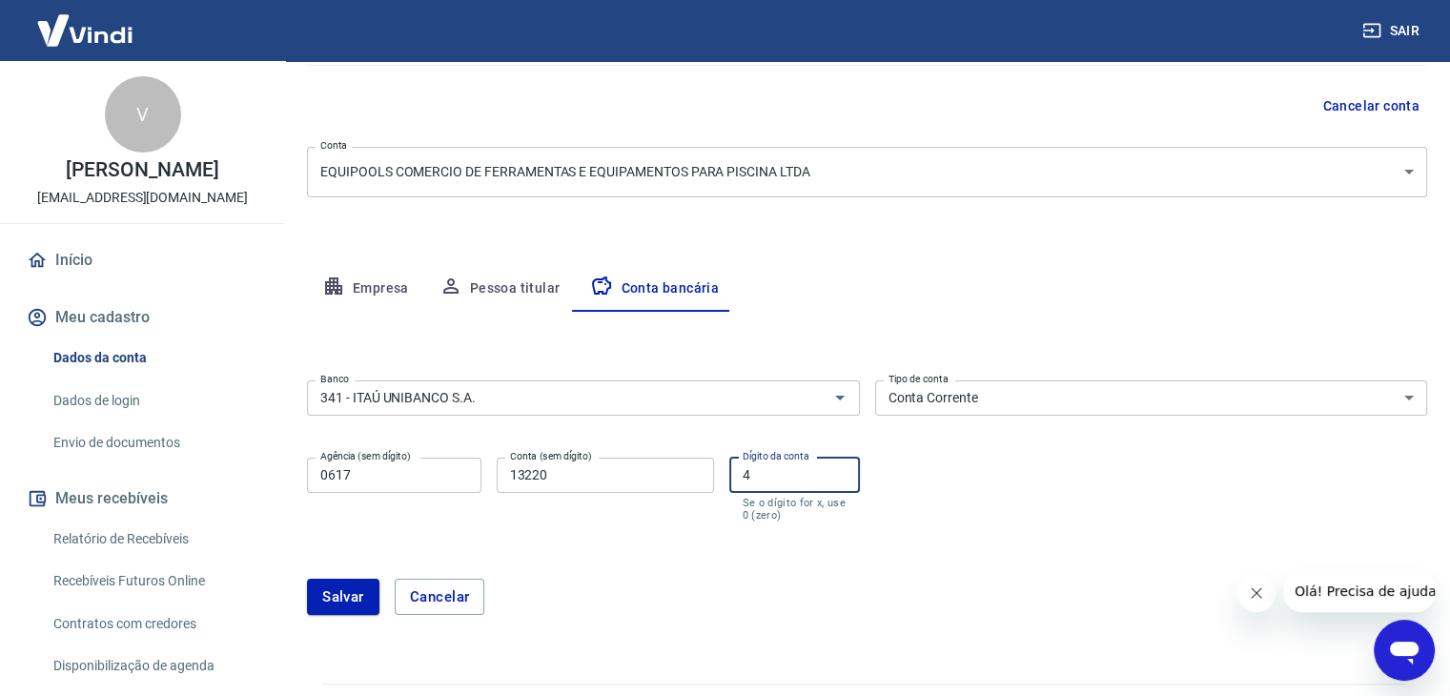
type input "4"
click at [1103, 531] on form "Banco 341 - ITAÚ UNIBANCO S.A. Banco Tipo de conta Conta Corrente Conta Poupanç…" at bounding box center [867, 505] width 1121 height 265
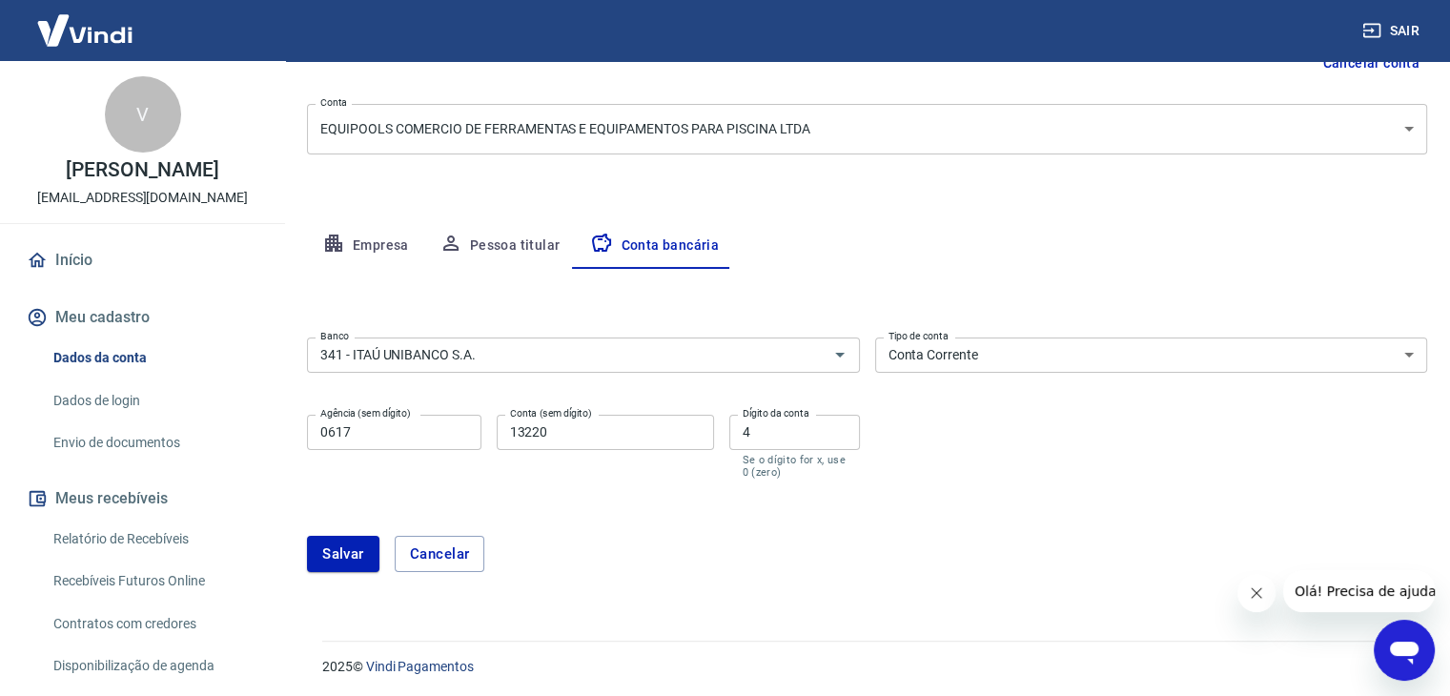
scroll to position [217, 0]
click at [351, 557] on button "Salvar" at bounding box center [343, 551] width 72 height 36
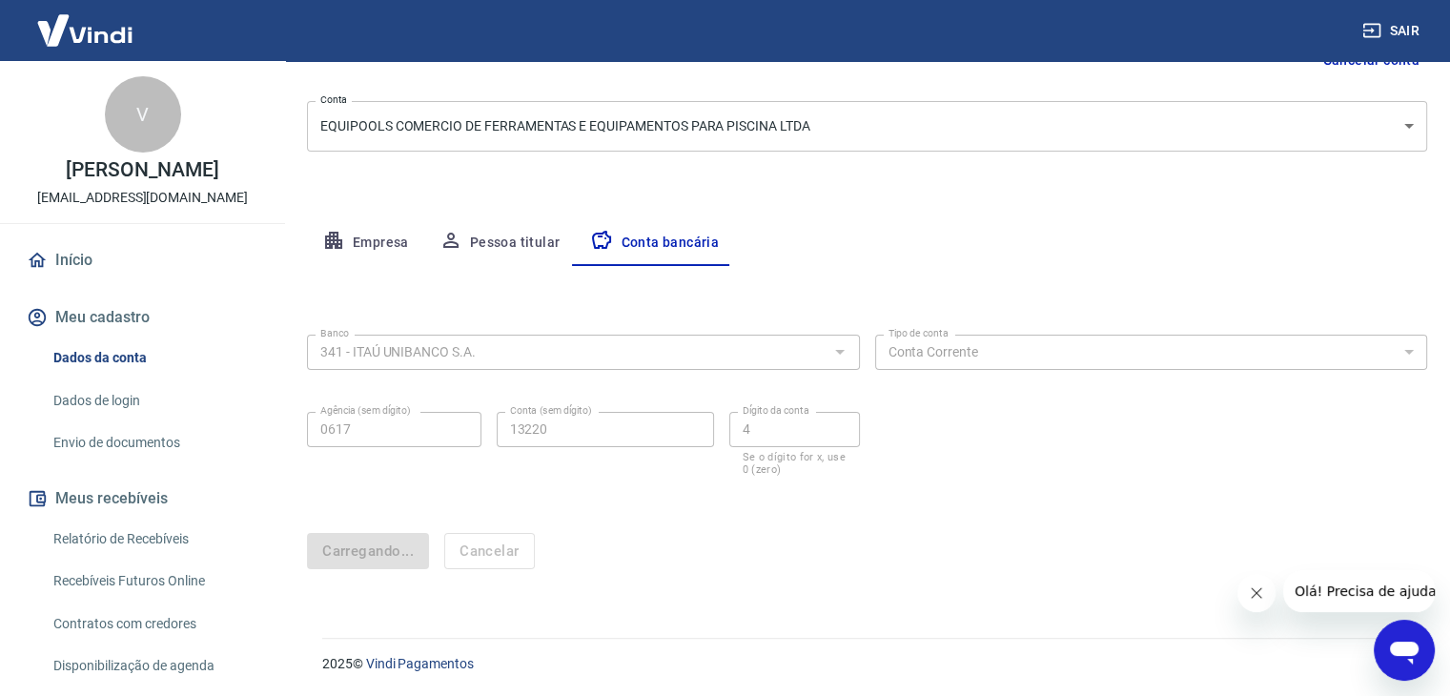
scroll to position [0, 0]
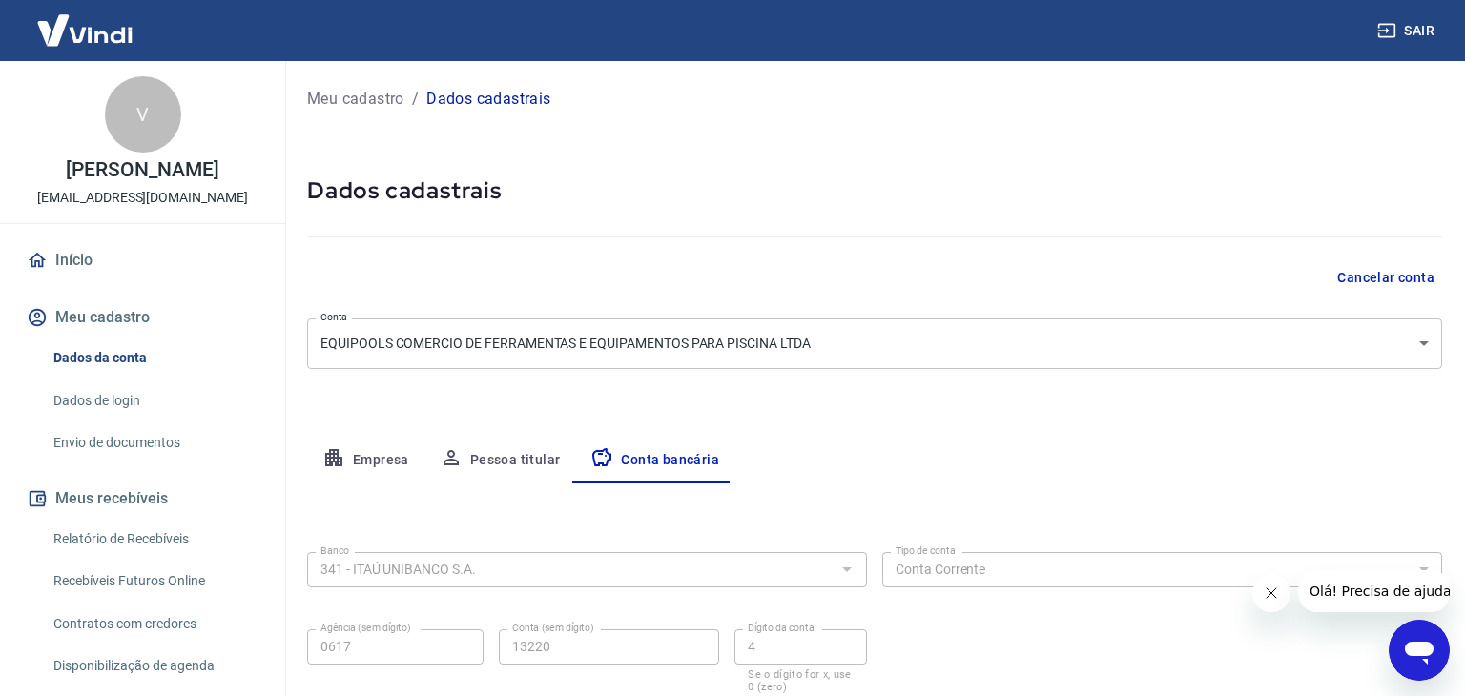
select select "1"
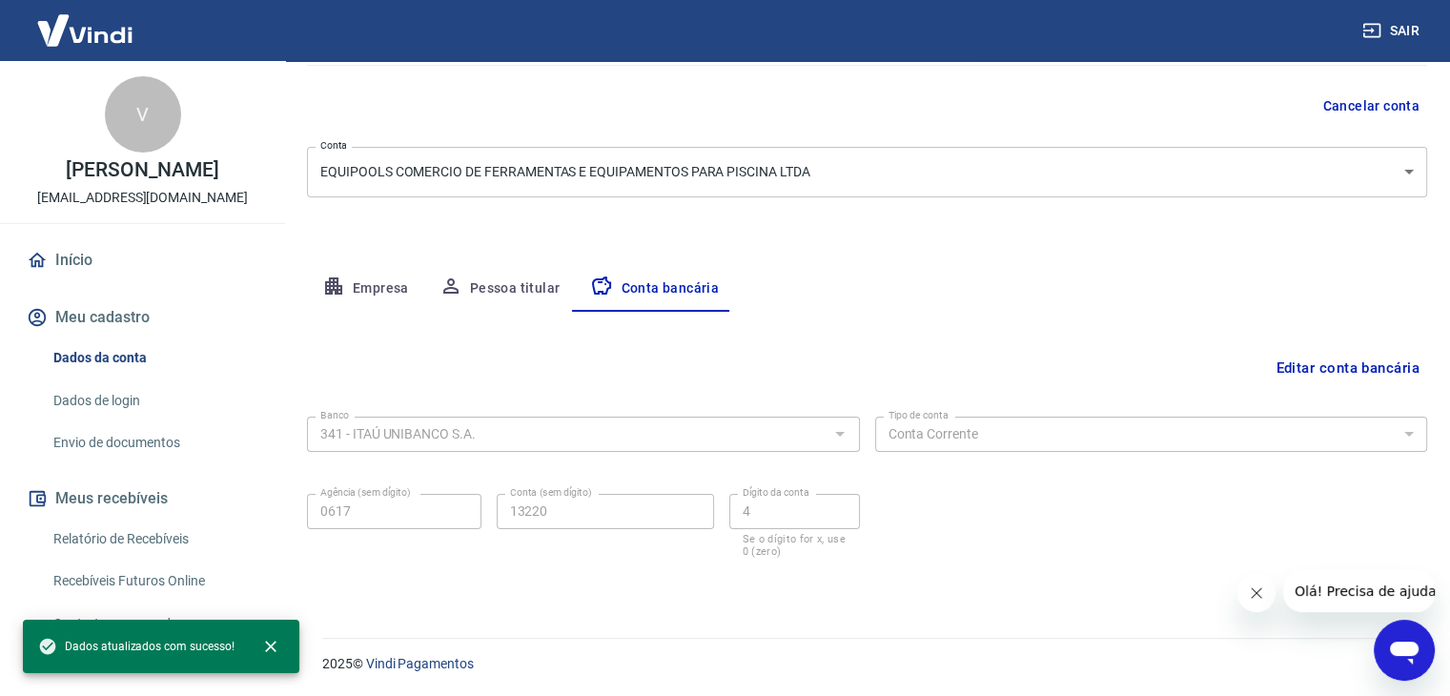
scroll to position [140, 0]
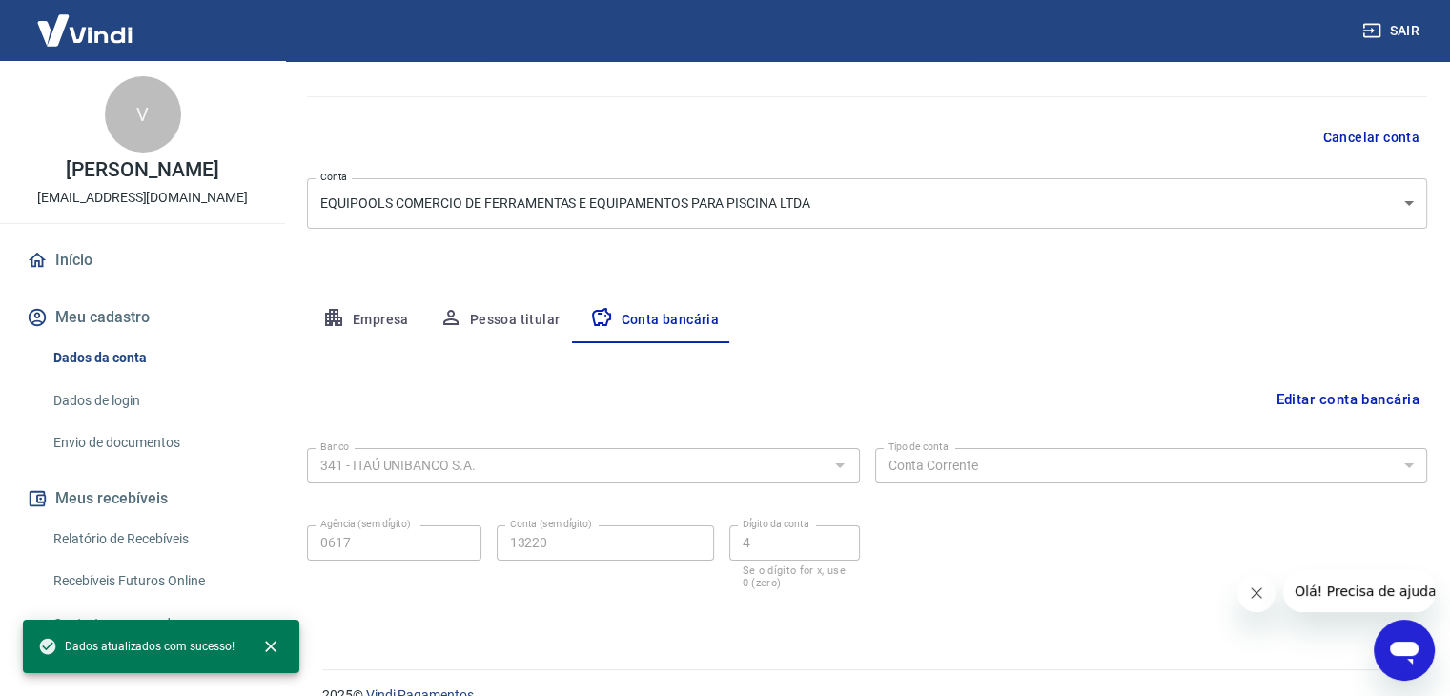
click at [496, 319] on button "Pessoa titular" at bounding box center [500, 321] width 152 height 46
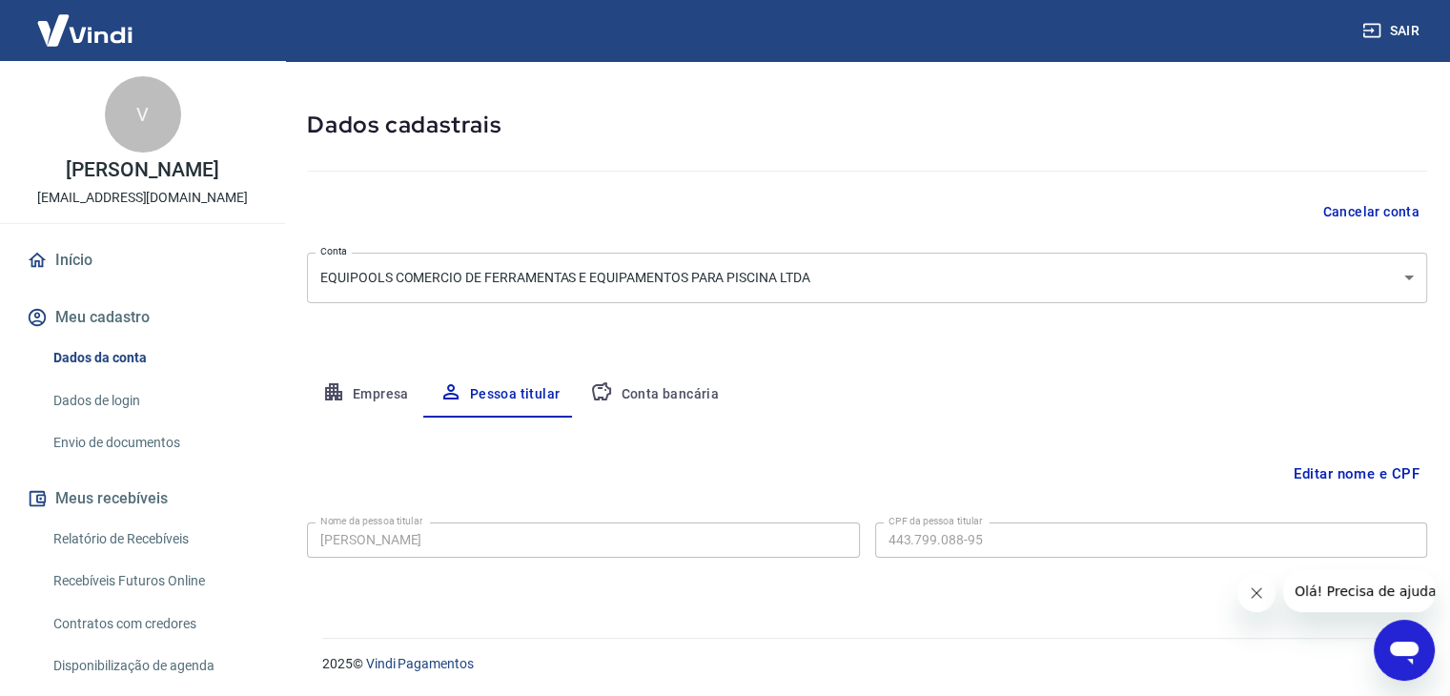
scroll to position [34, 0]
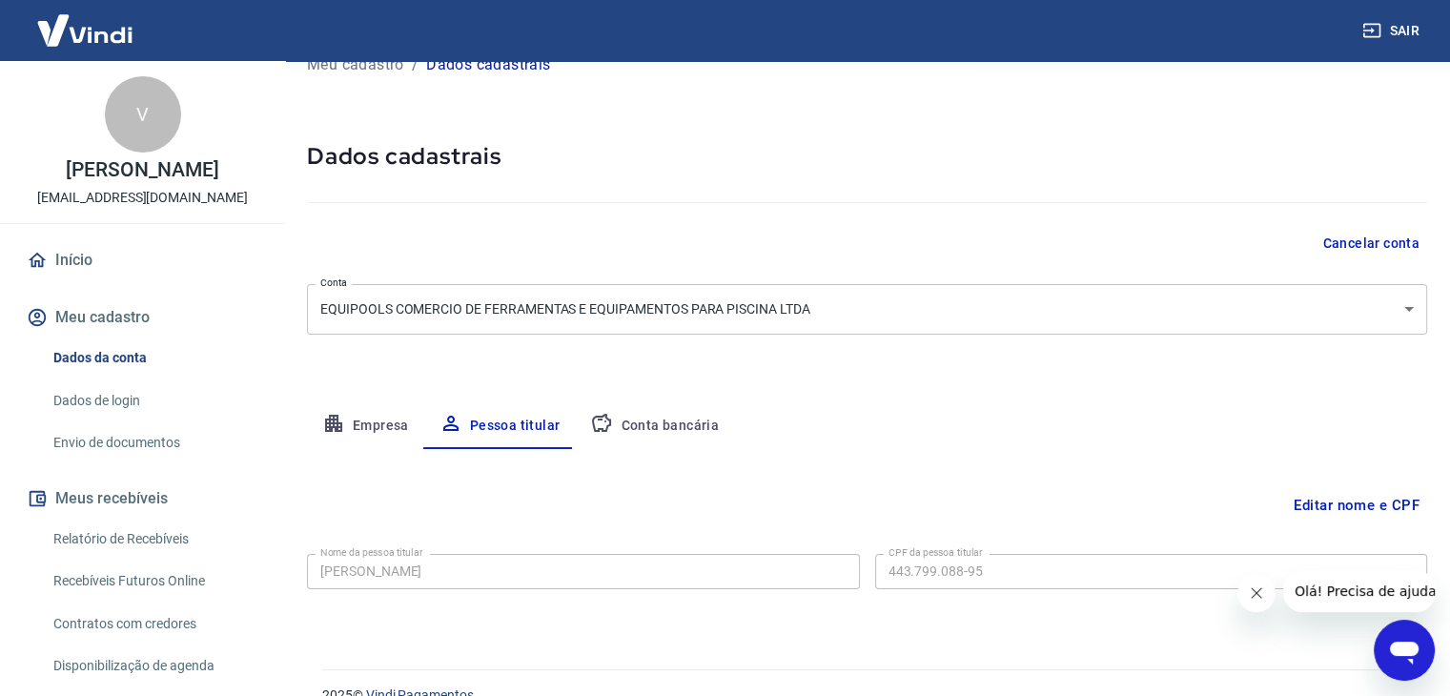
click at [143, 419] on link "Dados de login" at bounding box center [154, 400] width 216 height 39
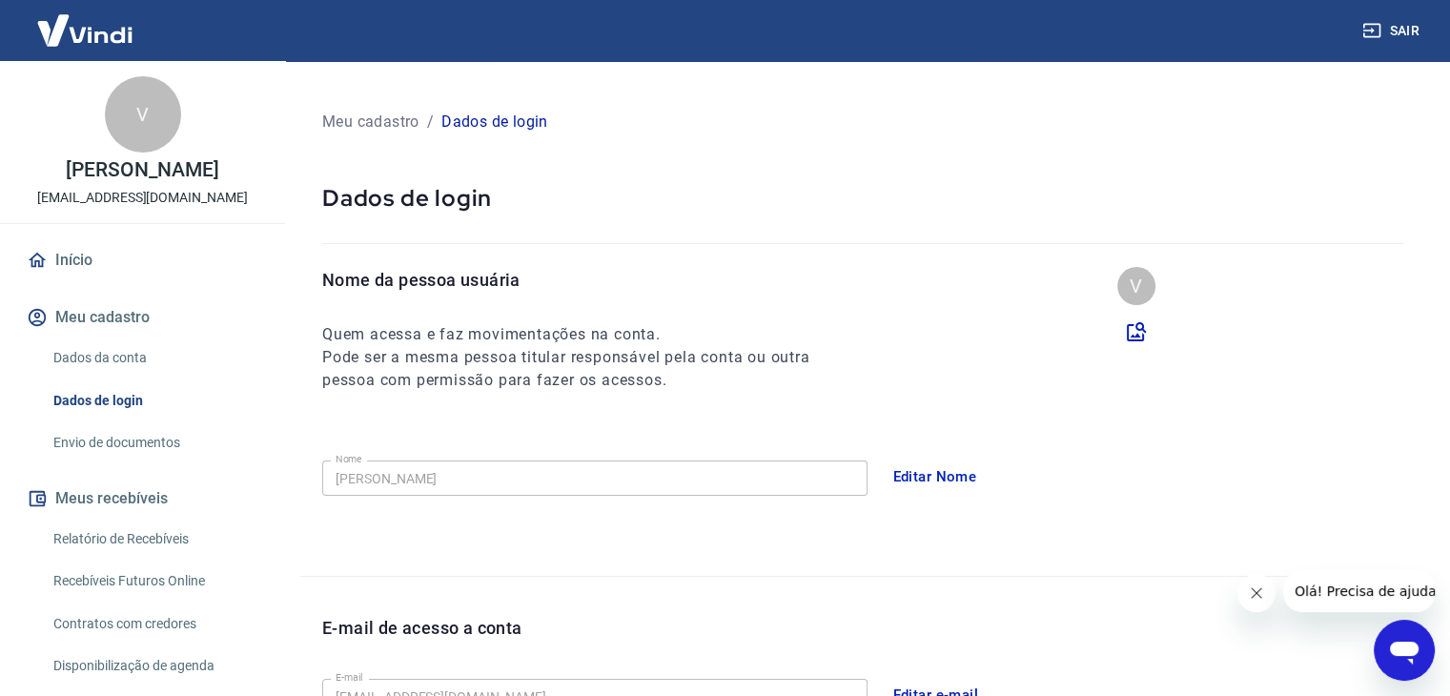
click at [72, 278] on link "Início" at bounding box center [142, 260] width 239 height 42
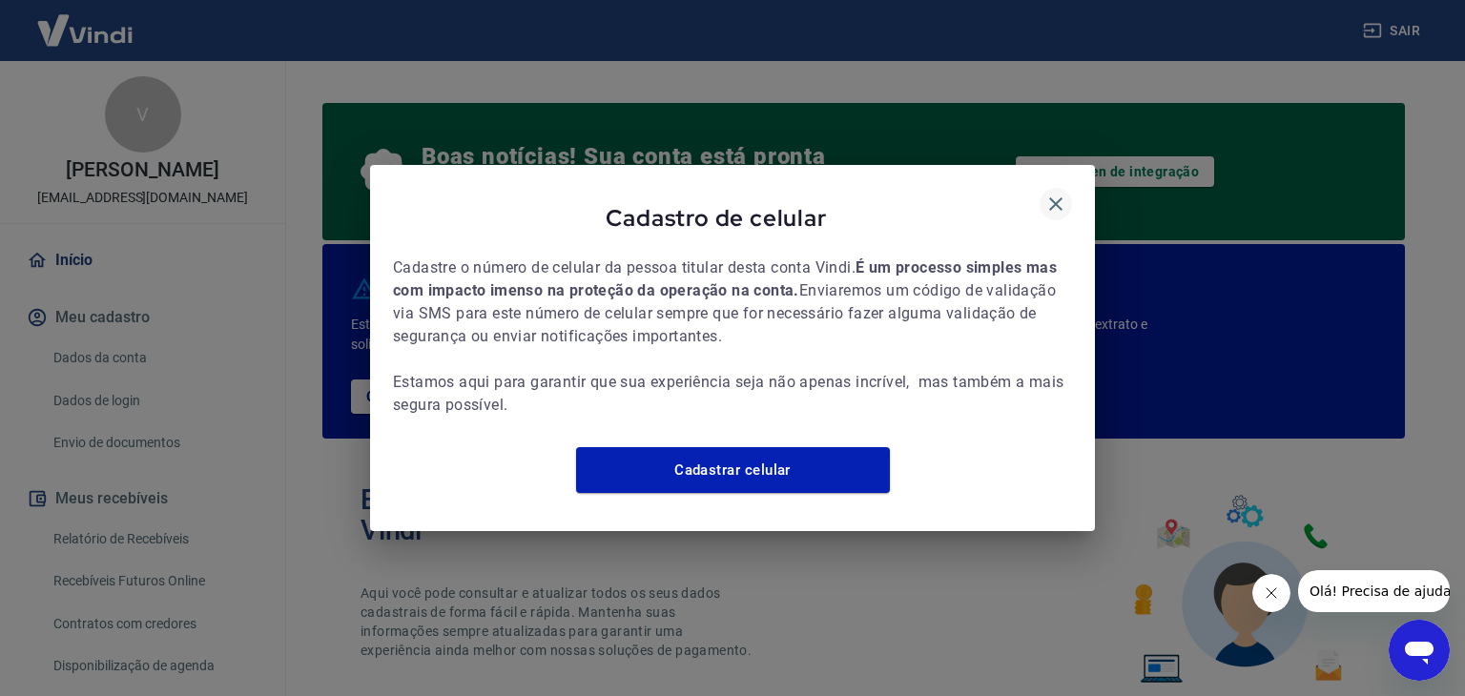
click at [1053, 197] on icon "button" at bounding box center [1055, 203] width 13 height 13
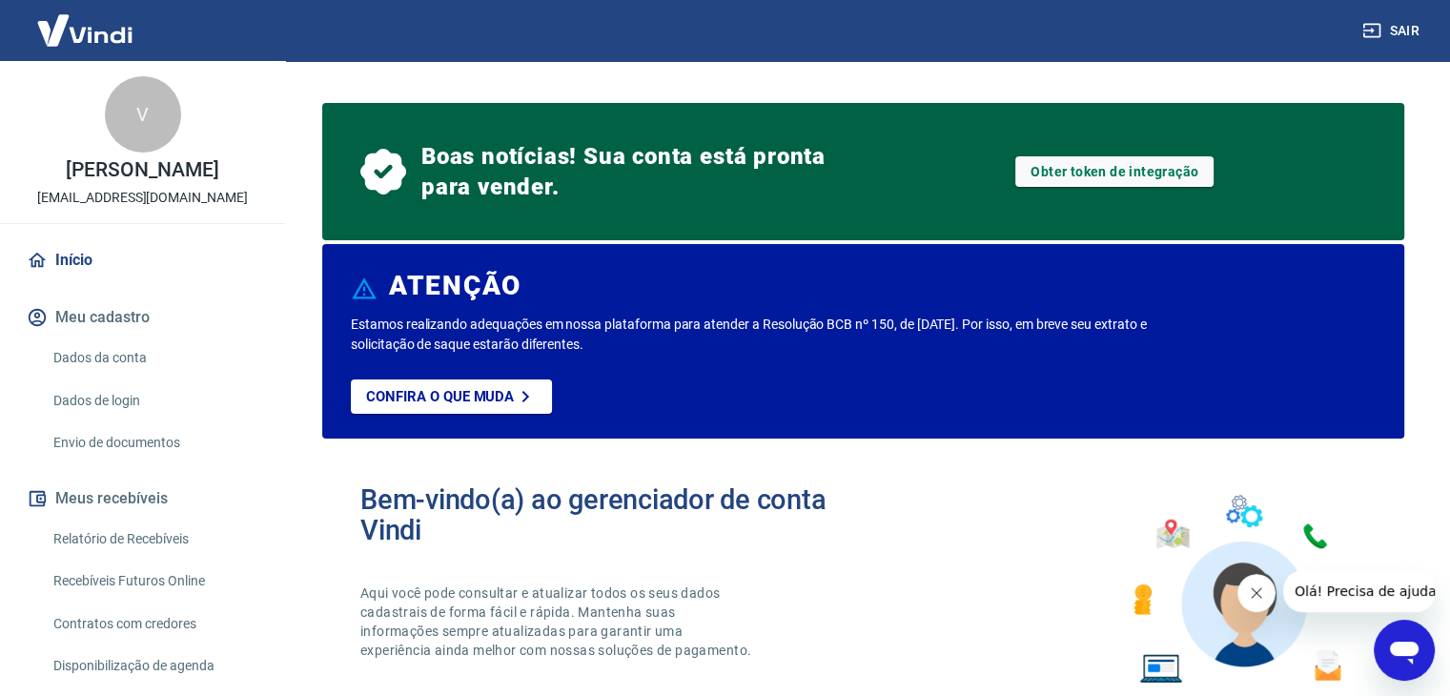
click at [159, 180] on p "[PERSON_NAME]" at bounding box center [142, 170] width 153 height 20
